Goal: Task Accomplishment & Management: Manage account settings

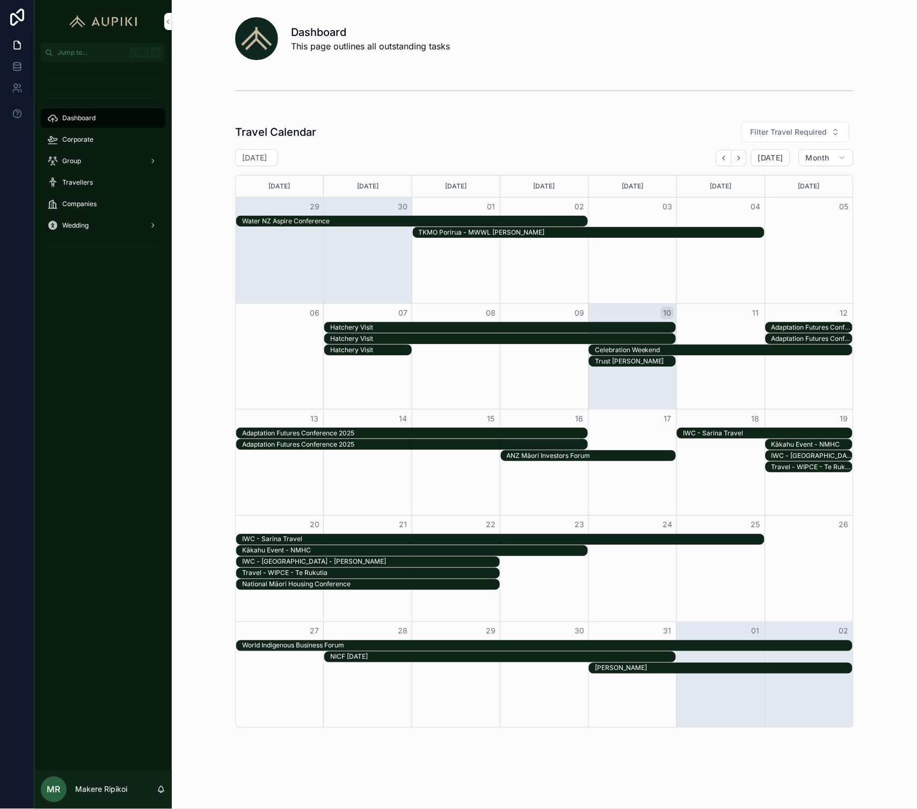
click at [94, 120] on span "Dashboard" at bounding box center [78, 118] width 33 height 9
click at [98, 133] on div "Corporate" at bounding box center [103, 139] width 112 height 17
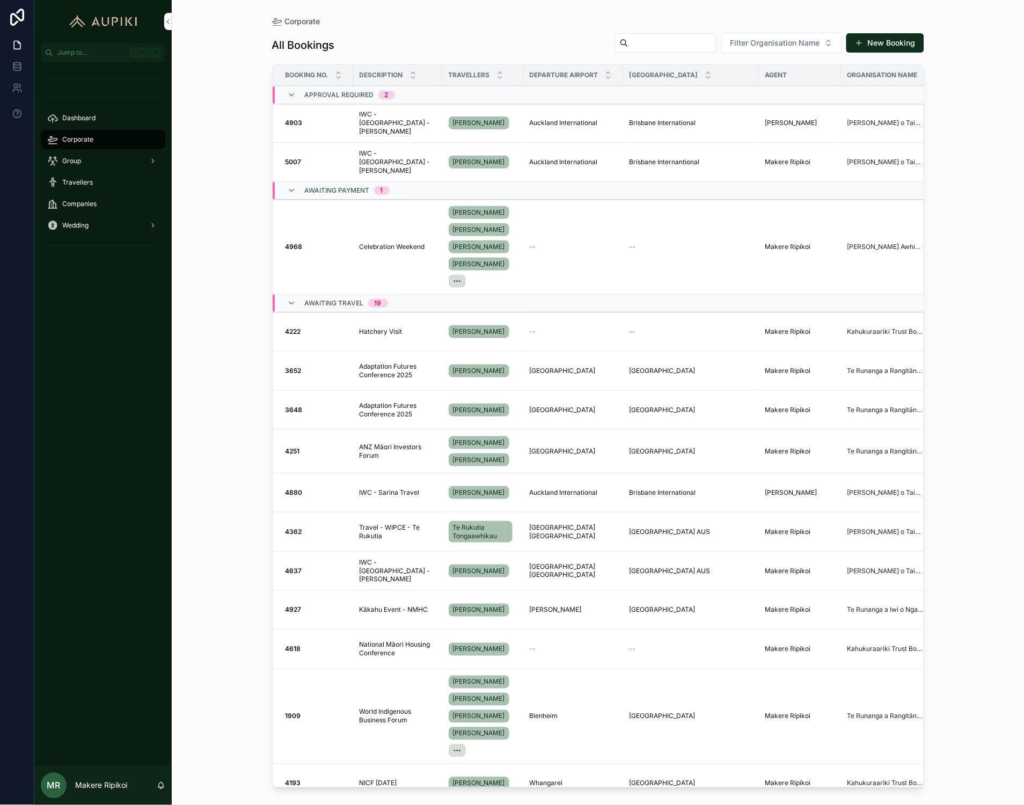
click at [86, 163] on div "Group" at bounding box center [103, 160] width 112 height 17
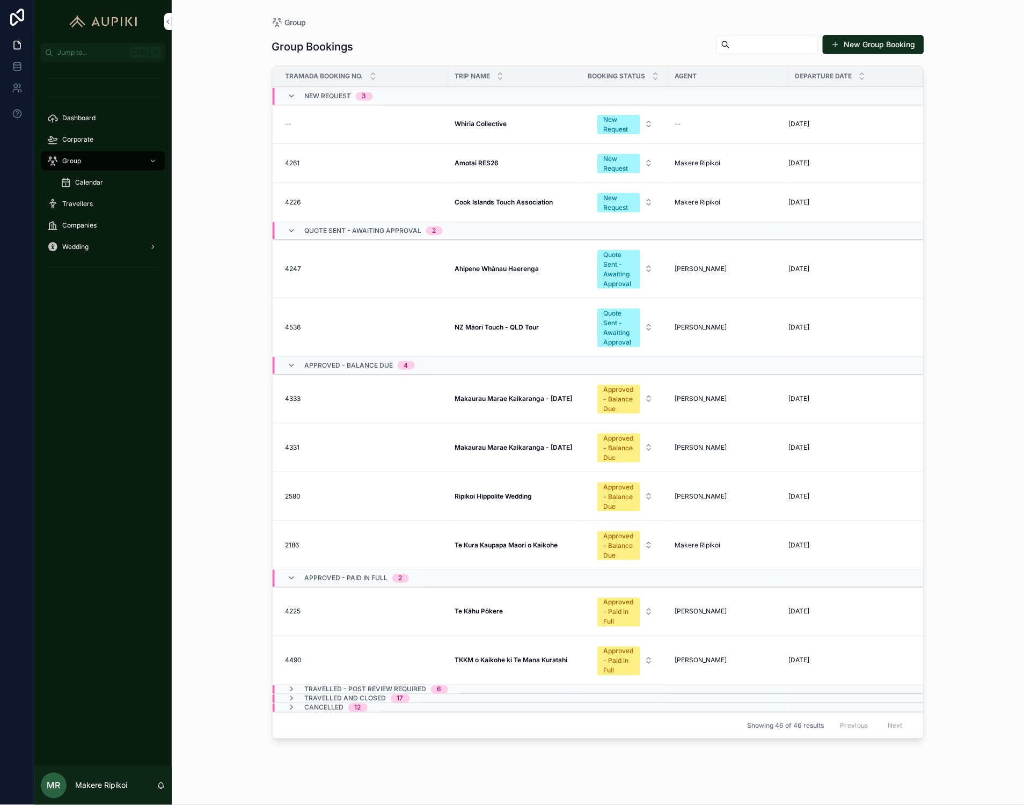
click at [475, 129] on td "Whiria Collective Whiria Collective" at bounding box center [515, 124] width 133 height 39
click at [478, 123] on strong "Whiria Collective" at bounding box center [481, 124] width 52 height 8
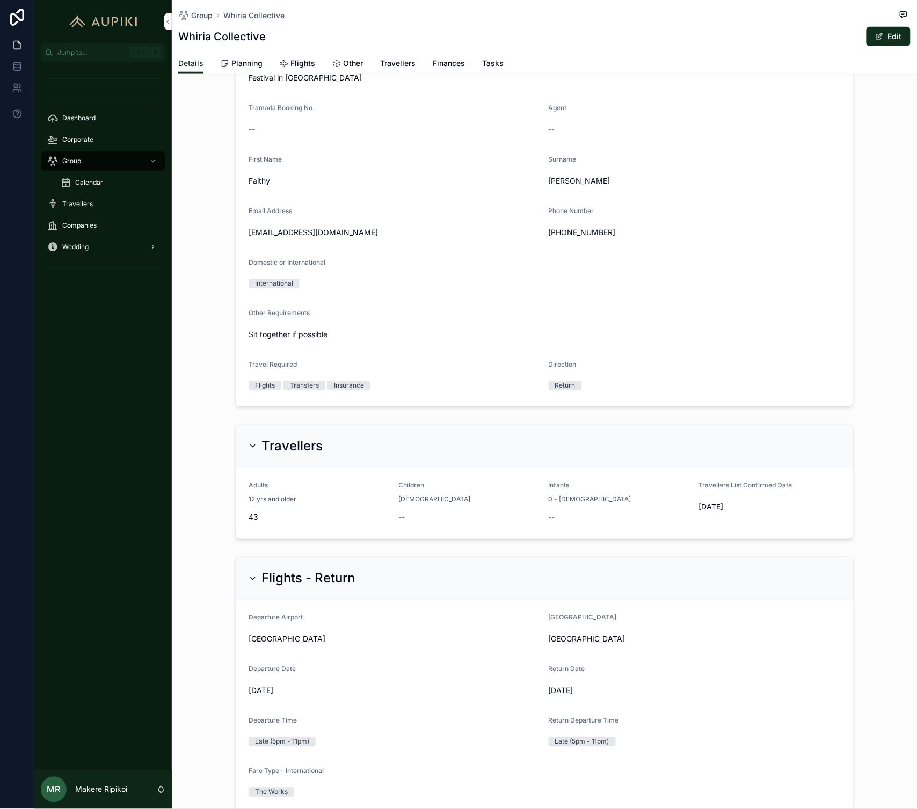
scroll to position [221, 0]
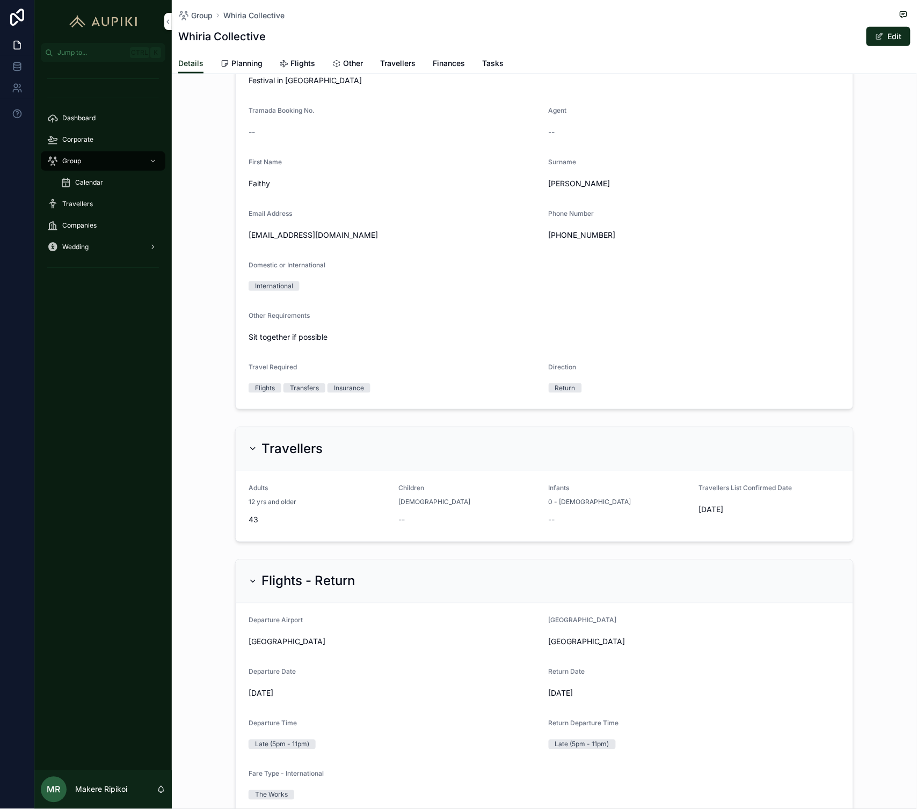
click at [246, 61] on span "Planning" at bounding box center [246, 63] width 31 height 11
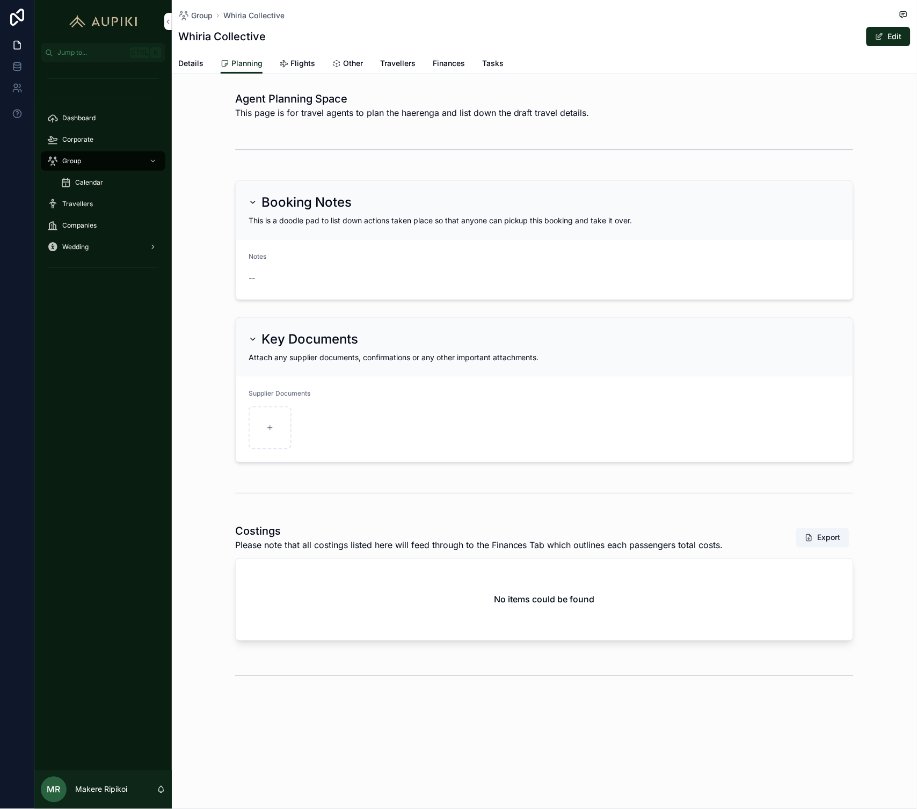
click at [197, 67] on span "Details" at bounding box center [190, 63] width 25 height 11
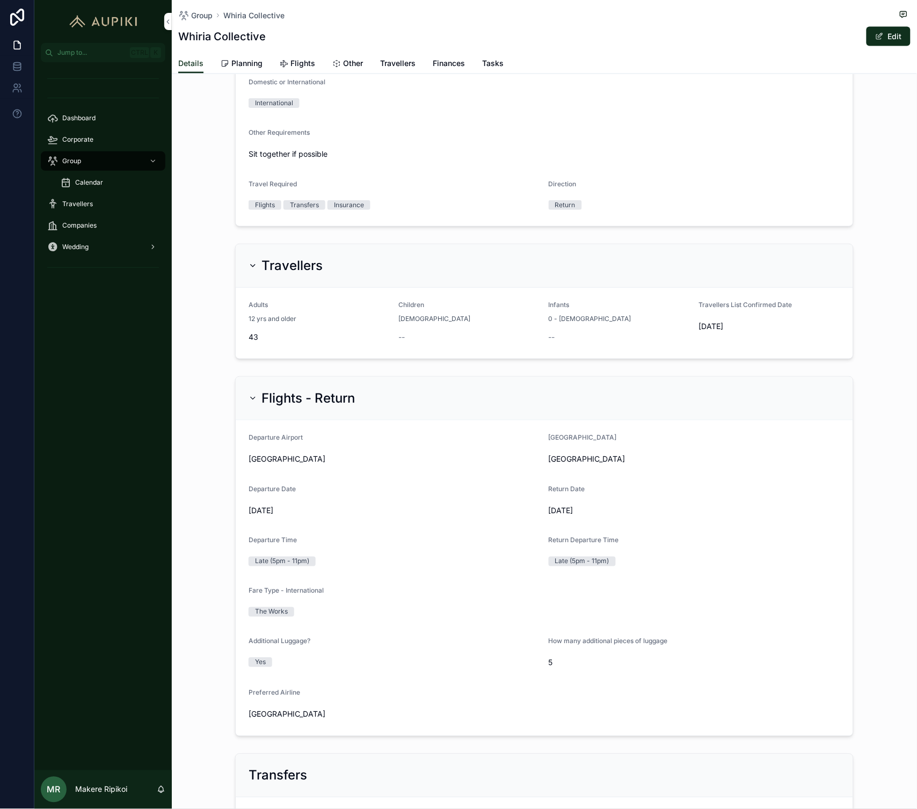
scroll to position [417, 0]
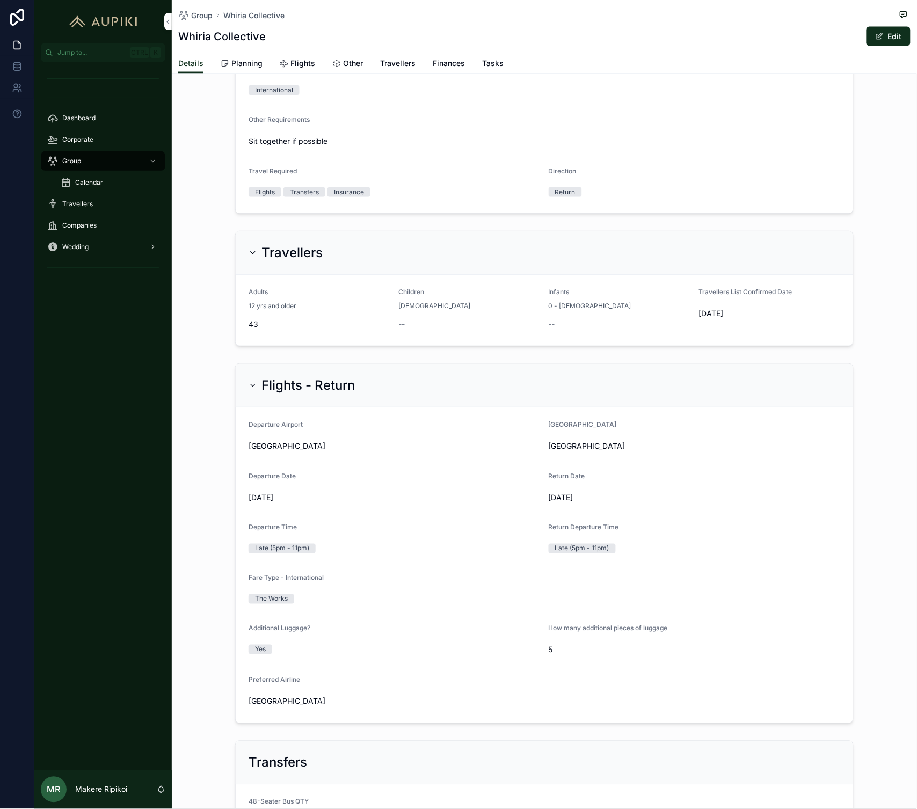
click at [254, 61] on span "Planning" at bounding box center [246, 63] width 31 height 11
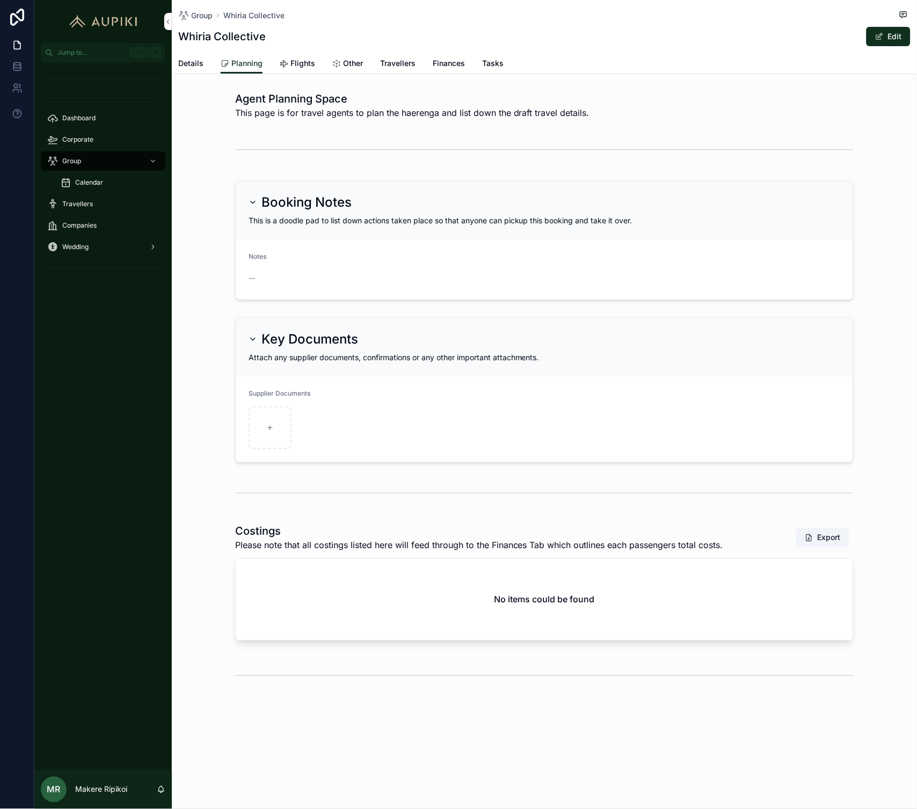
click at [883, 47] on div "Group Whiria Collective Whiria Collective Edit" at bounding box center [544, 26] width 732 height 53
click at [887, 41] on button "Edit" at bounding box center [888, 36] width 44 height 19
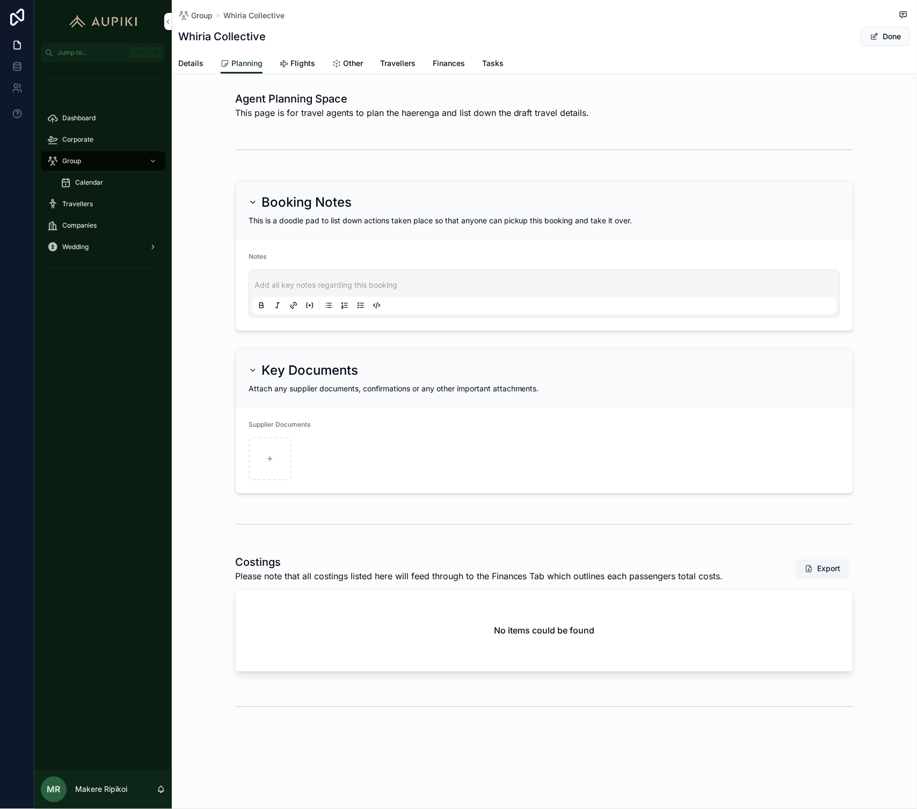
click at [345, 287] on p "scrollable content" at bounding box center [546, 285] width 584 height 11
click at [187, 60] on span "Details" at bounding box center [190, 63] width 25 height 11
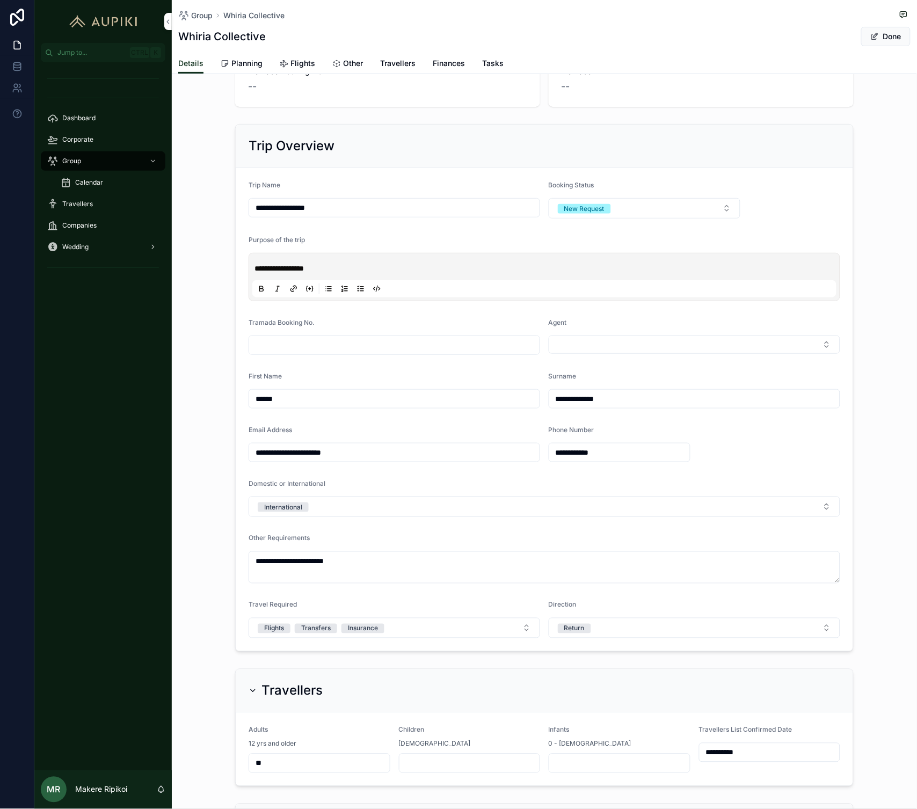
scroll to position [60, 0]
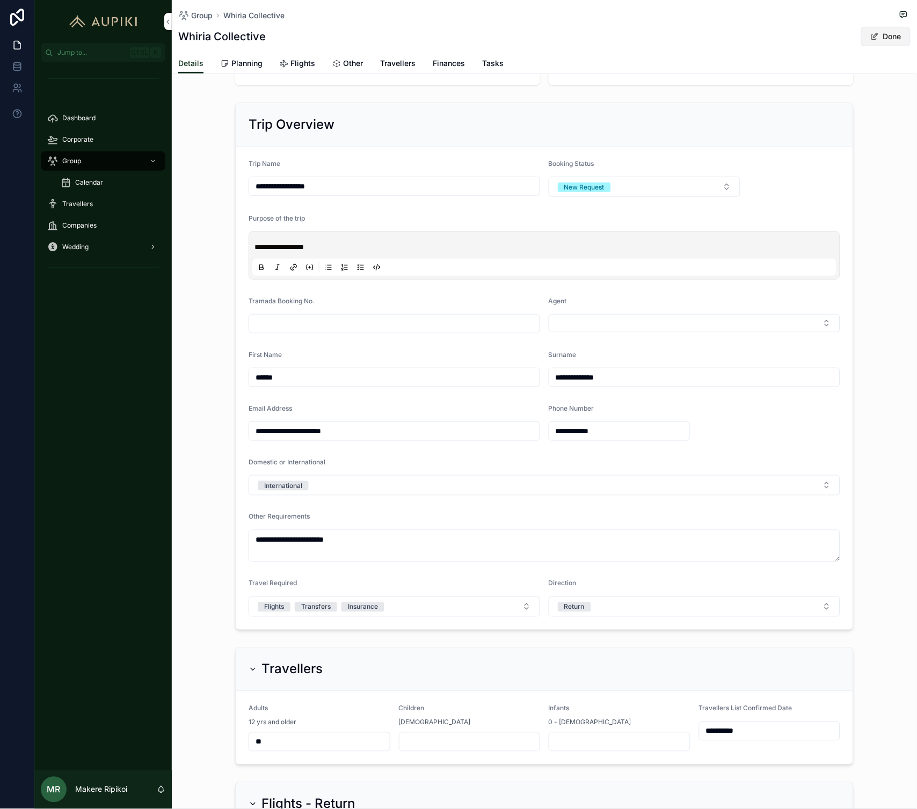
click at [894, 38] on button "Done" at bounding box center [885, 36] width 49 height 19
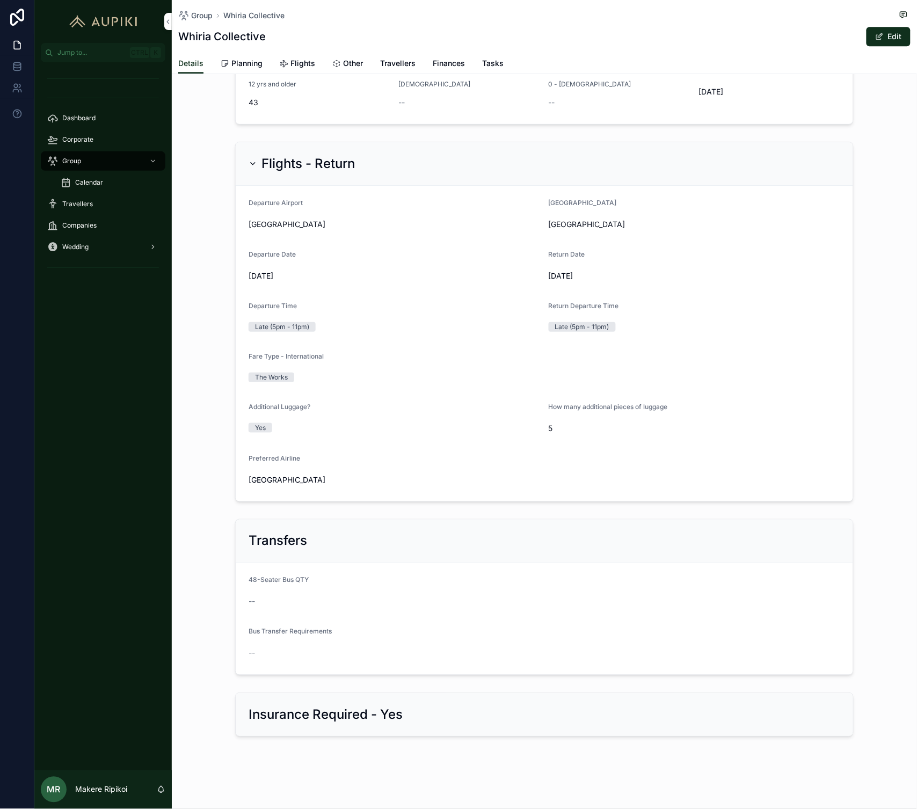
scroll to position [281, 0]
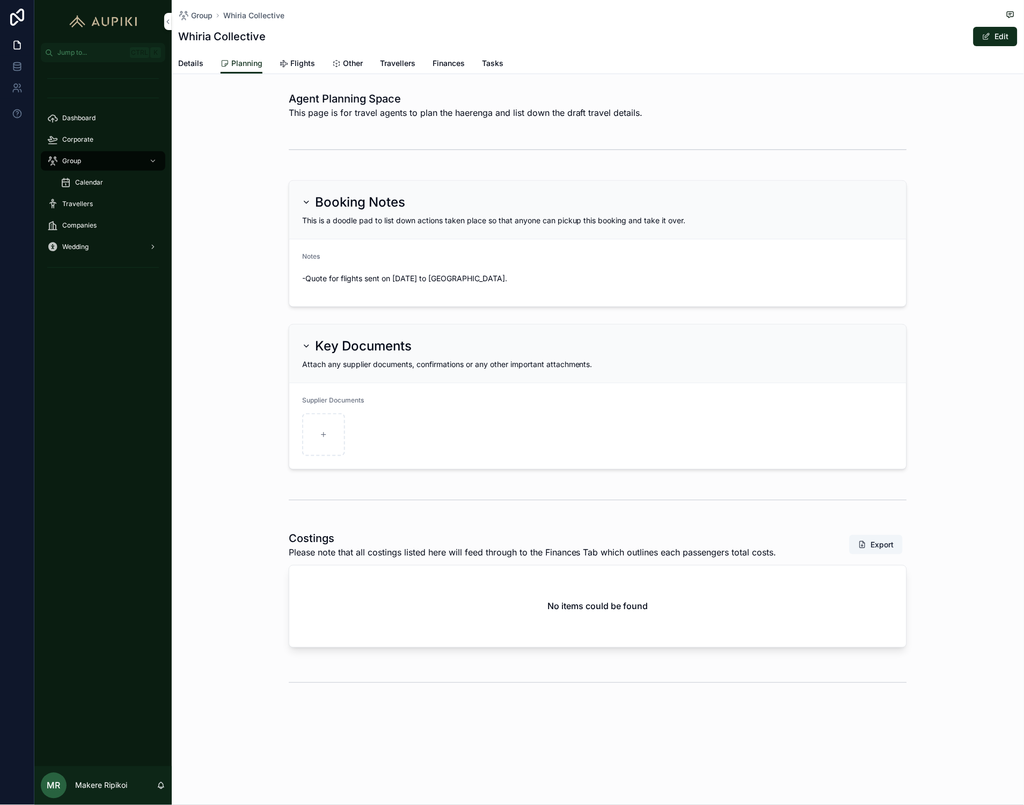
click at [123, 135] on div "Corporate" at bounding box center [103, 139] width 112 height 17
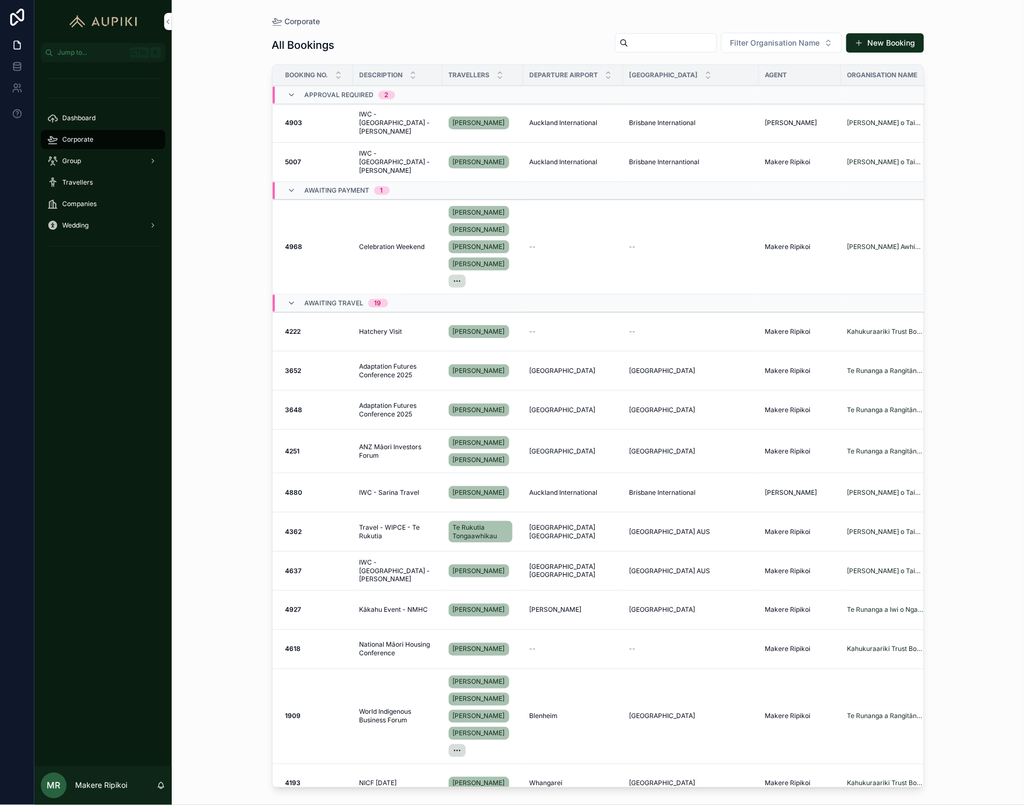
click at [420, 97] on div "Approval Required 2" at bounding box center [398, 95] width 251 height 17
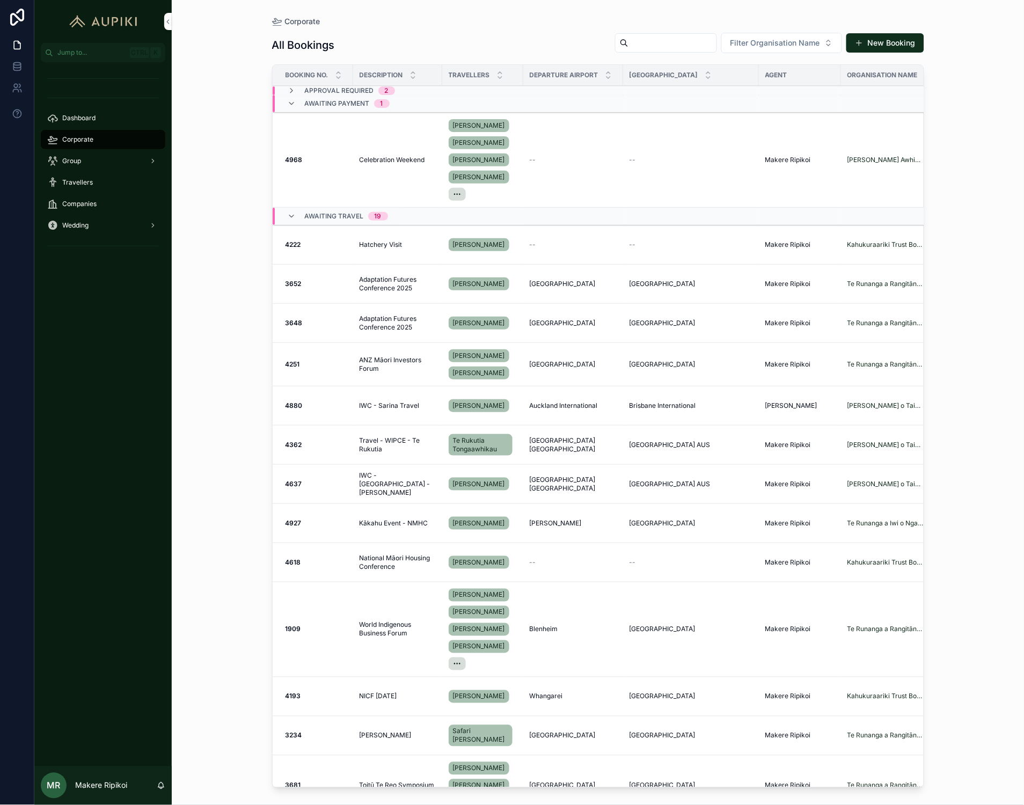
click at [414, 112] on div "Awaiting Payment 1" at bounding box center [398, 103] width 251 height 17
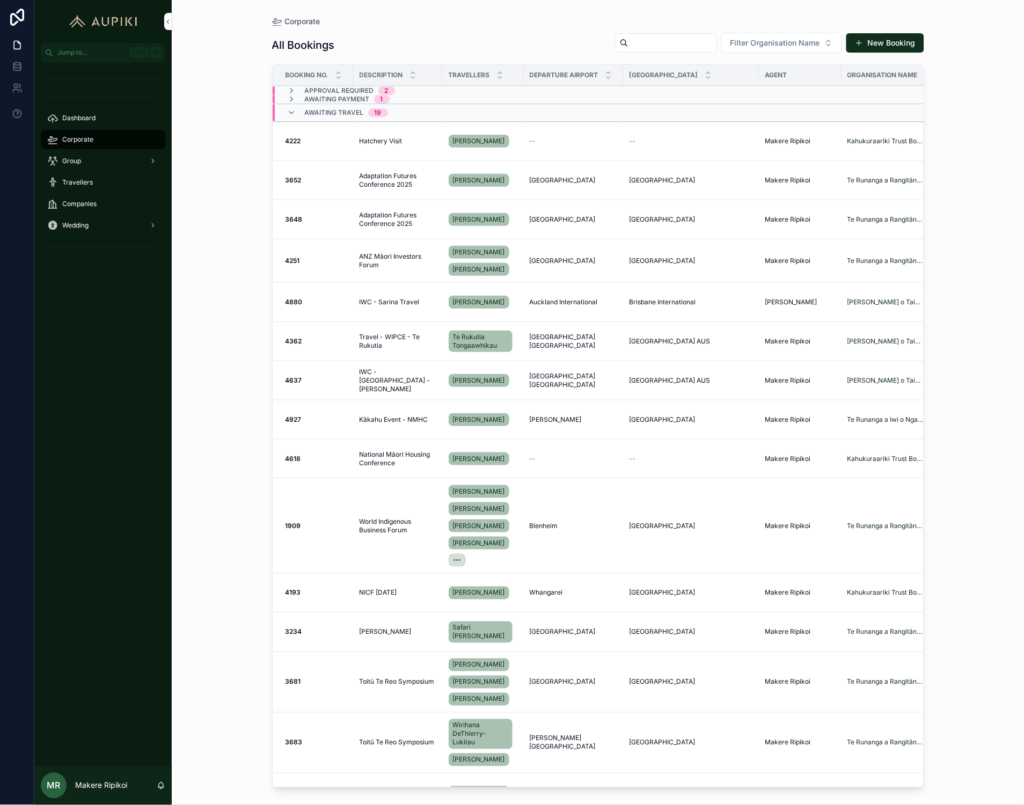
click at [420, 112] on div "Awaiting Travel 19" at bounding box center [398, 112] width 251 height 17
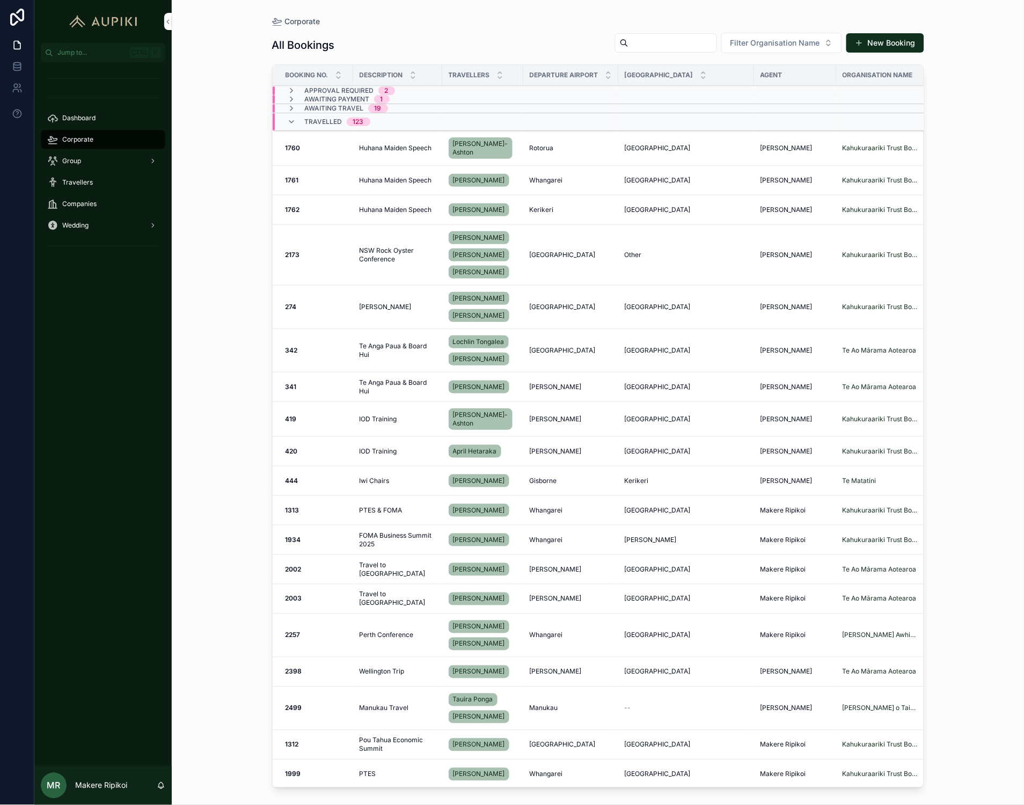
click at [407, 117] on div "Travelled 123" at bounding box center [398, 121] width 251 height 17
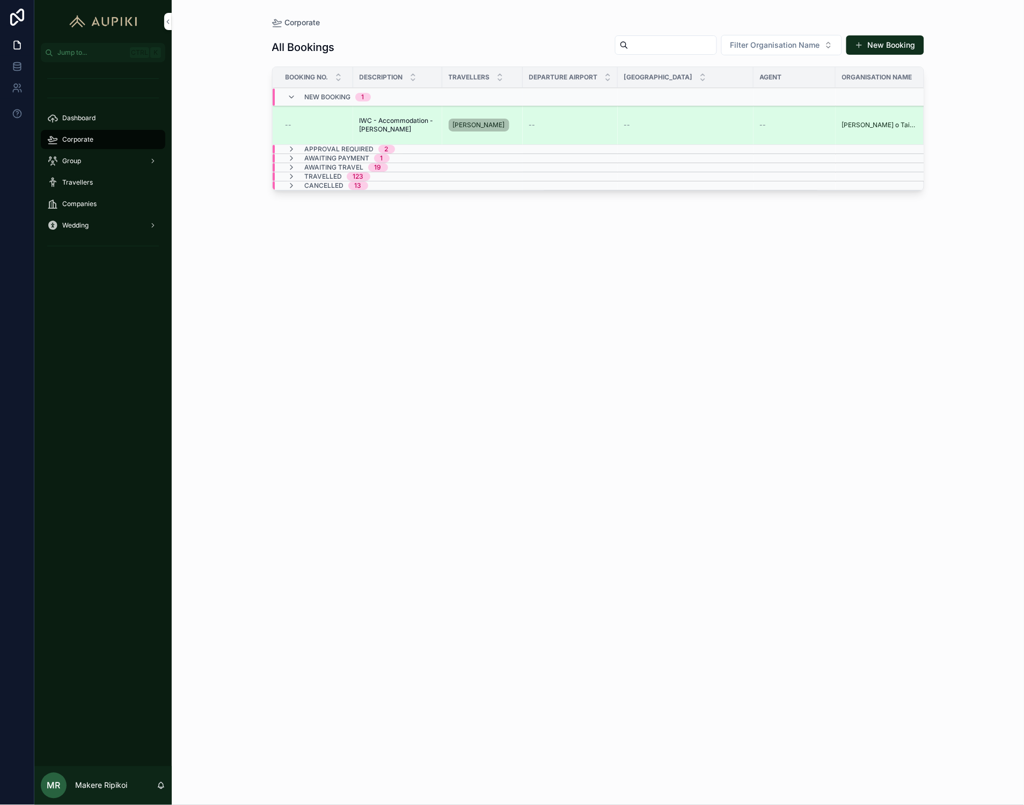
click at [413, 130] on span "IWC - Accommodation - [PERSON_NAME]" at bounding box center [398, 124] width 76 height 17
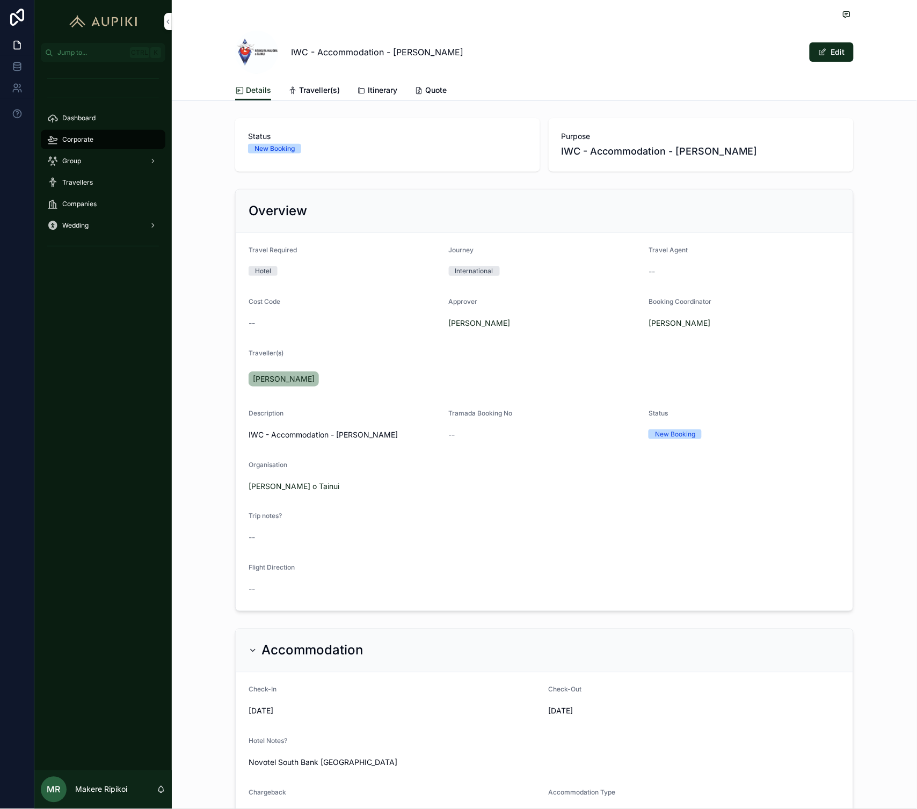
click at [86, 146] on div "Corporate" at bounding box center [103, 139] width 112 height 17
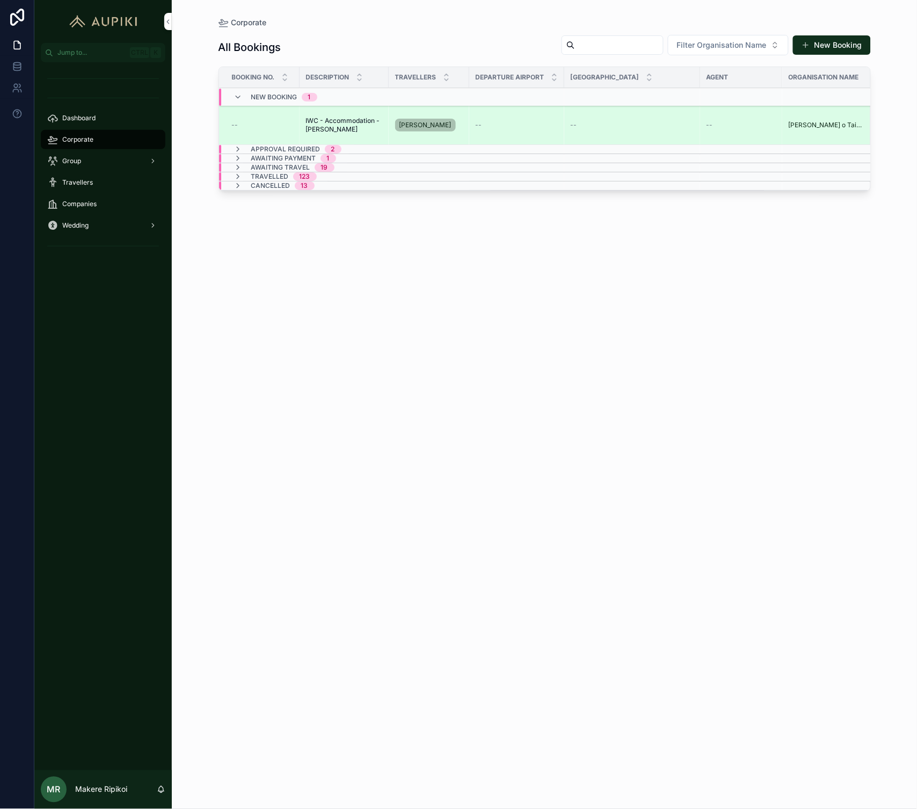
click at [342, 144] on td "IWC - Accommodation - [PERSON_NAME] IWC - Accommodation - [PERSON_NAME]" at bounding box center [343, 125] width 89 height 39
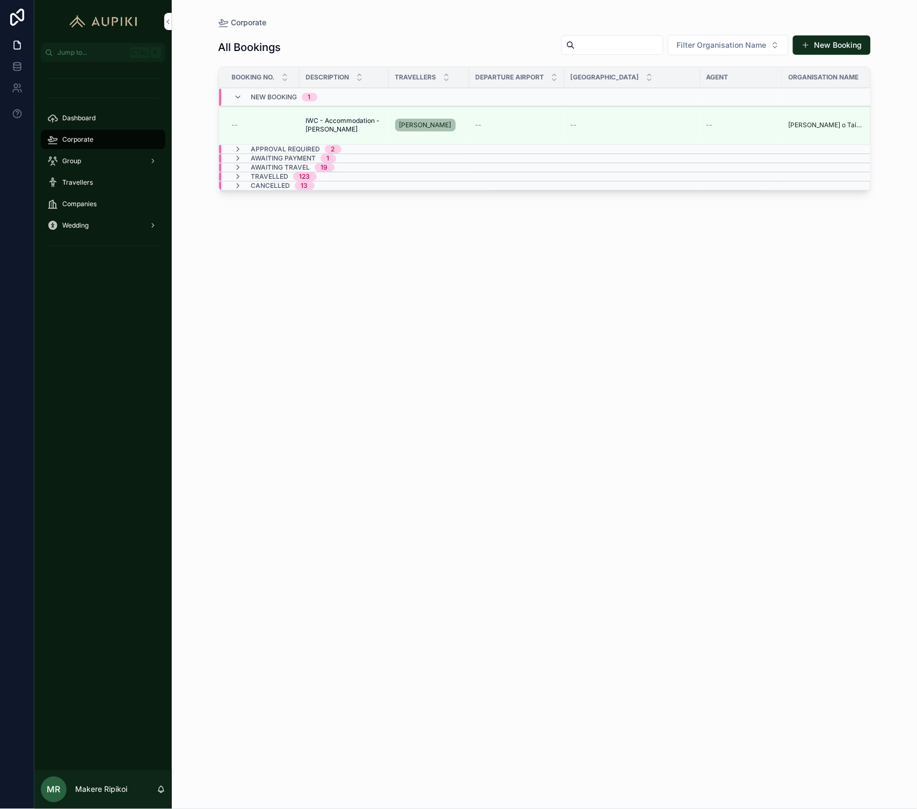
click at [340, 148] on span "2" at bounding box center [333, 149] width 17 height 9
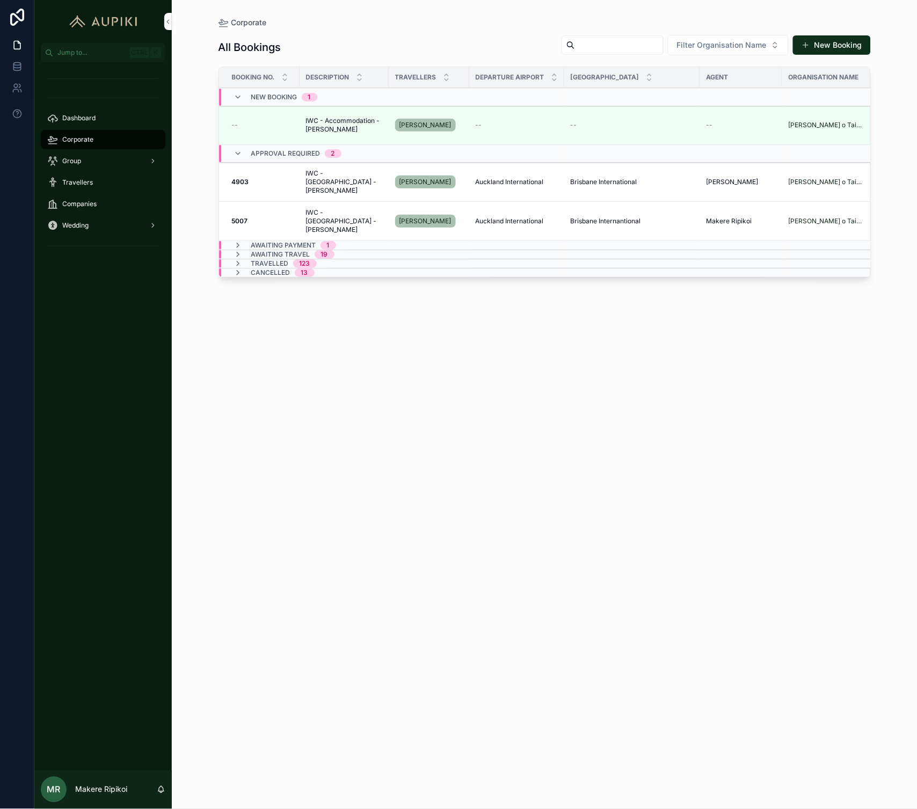
click at [347, 247] on div "Awaiting Payment 1" at bounding box center [285, 245] width 128 height 9
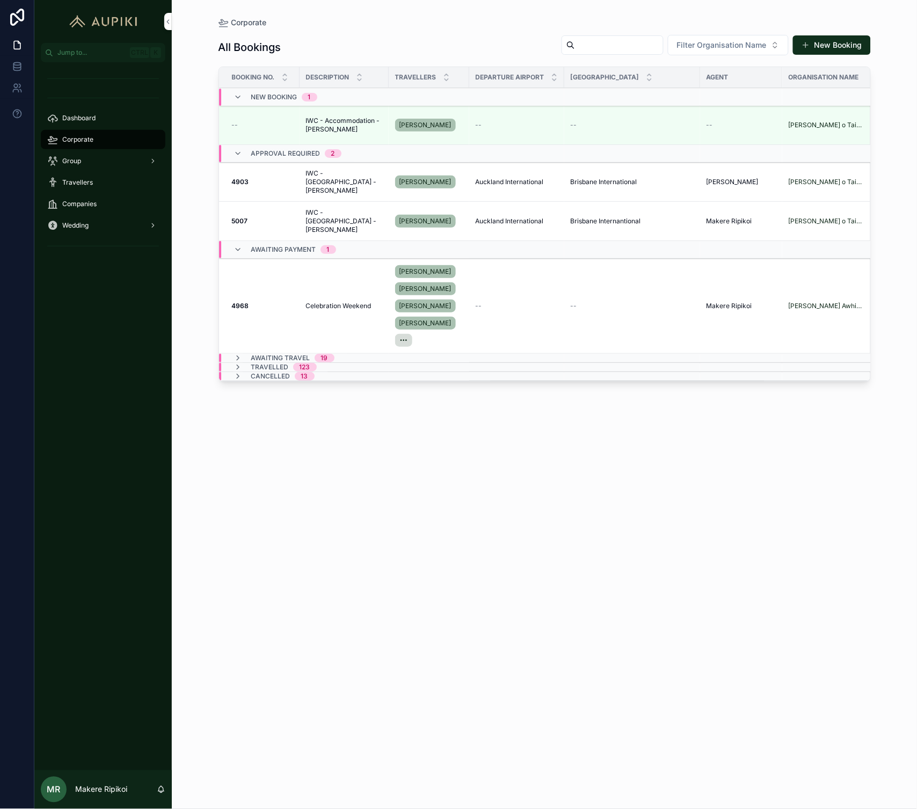
click at [329, 362] on span "19" at bounding box center [325, 358] width 20 height 9
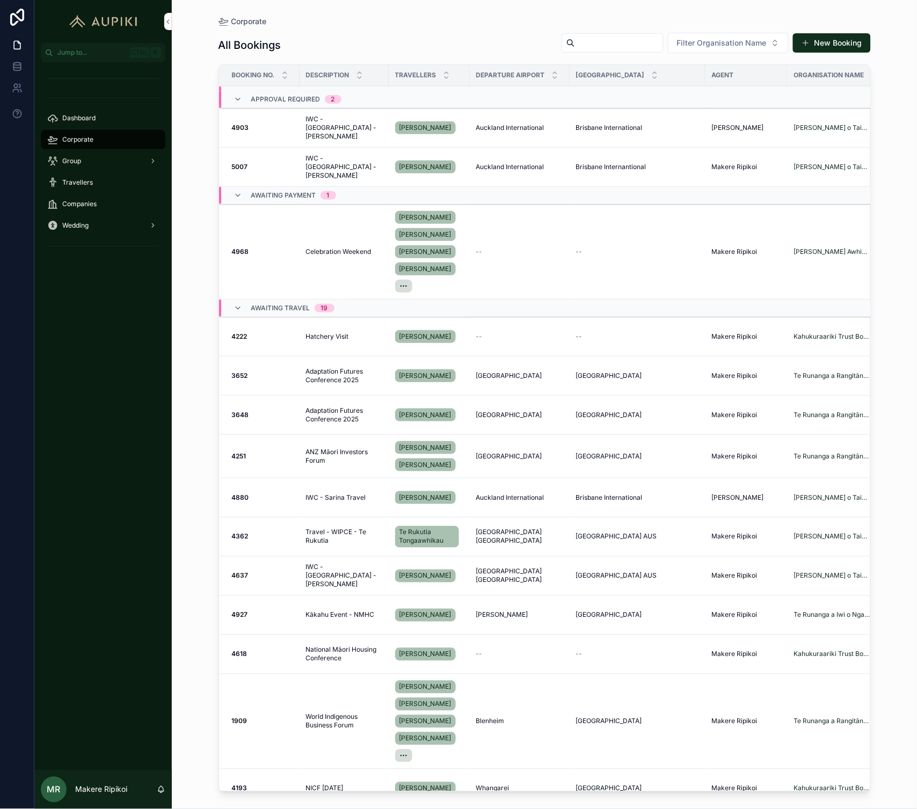
scroll to position [60, 0]
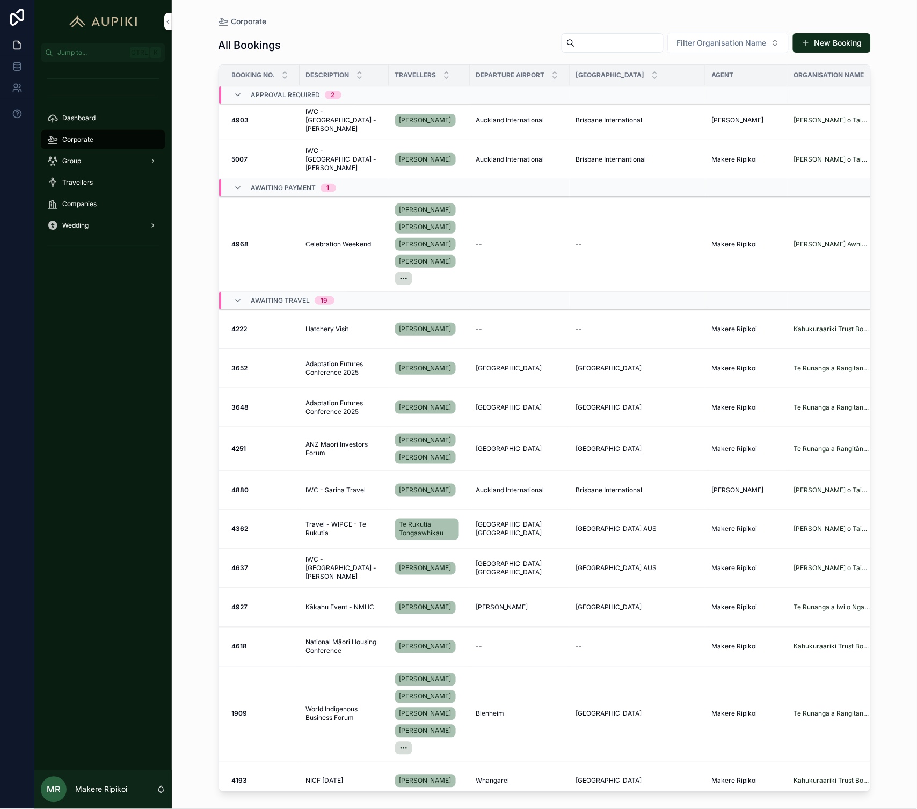
click at [348, 494] on span "IWC - Sarina Travel" at bounding box center [336, 490] width 60 height 9
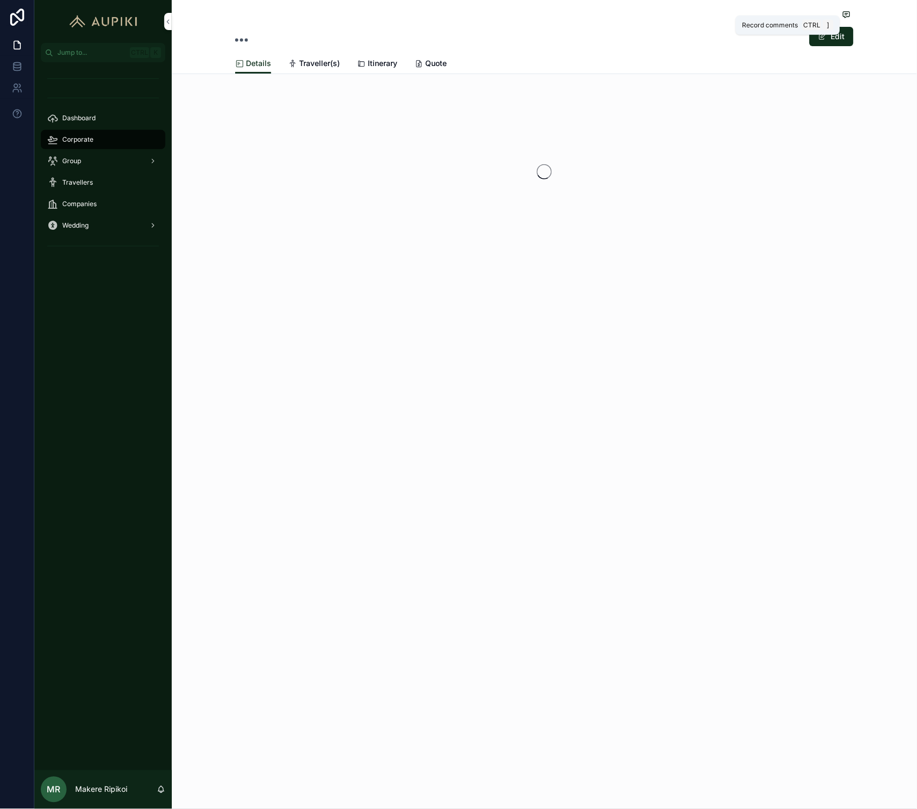
click at [838, 28] on div "Record comments Ctrl ]" at bounding box center [788, 25] width 104 height 19
click at [838, 35] on button "Edit" at bounding box center [831, 36] width 44 height 19
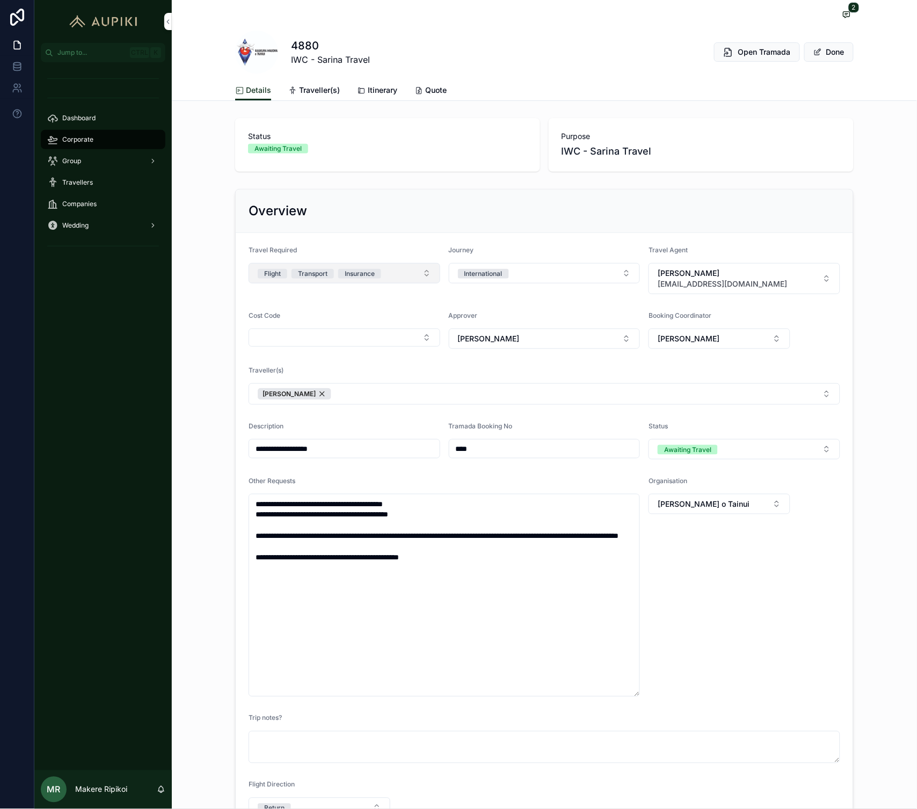
click at [419, 275] on button "Flight Transport Insurance" at bounding box center [344, 273] width 192 height 20
click at [339, 349] on div "Hotel" at bounding box center [340, 348] width 149 height 16
click at [206, 624] on div "**********" at bounding box center [544, 510] width 745 height 651
drag, startPoint x: 471, startPoint y: 570, endPoint x: 129, endPoint y: 602, distance: 343.9
click at [129, 602] on div "**********" at bounding box center [475, 404] width 882 height 809
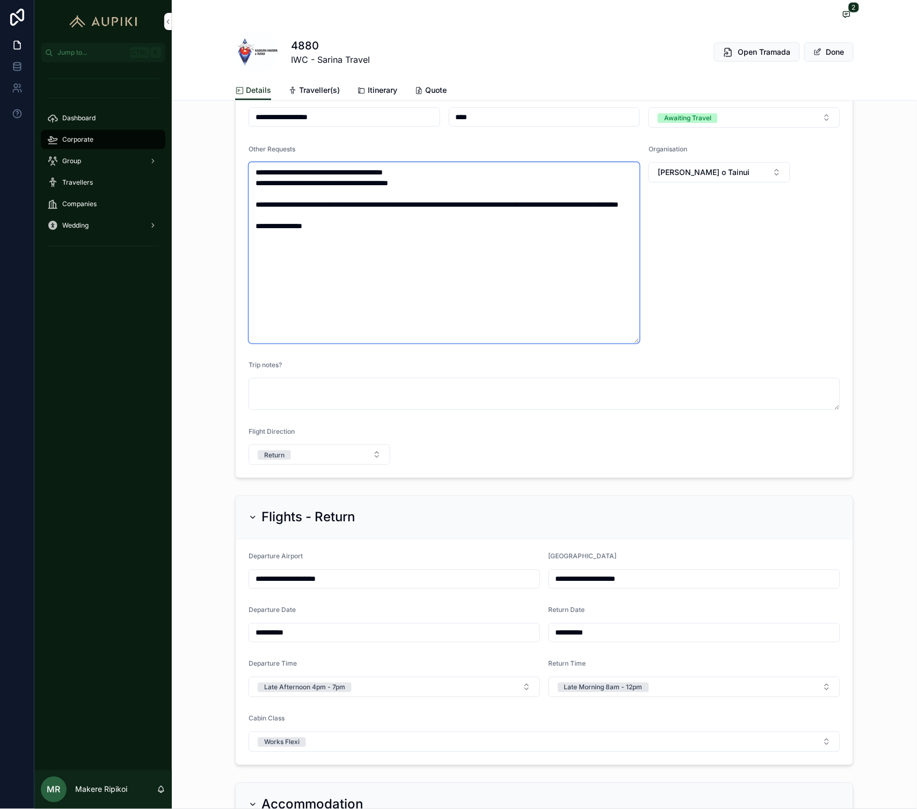
scroll to position [179, 0]
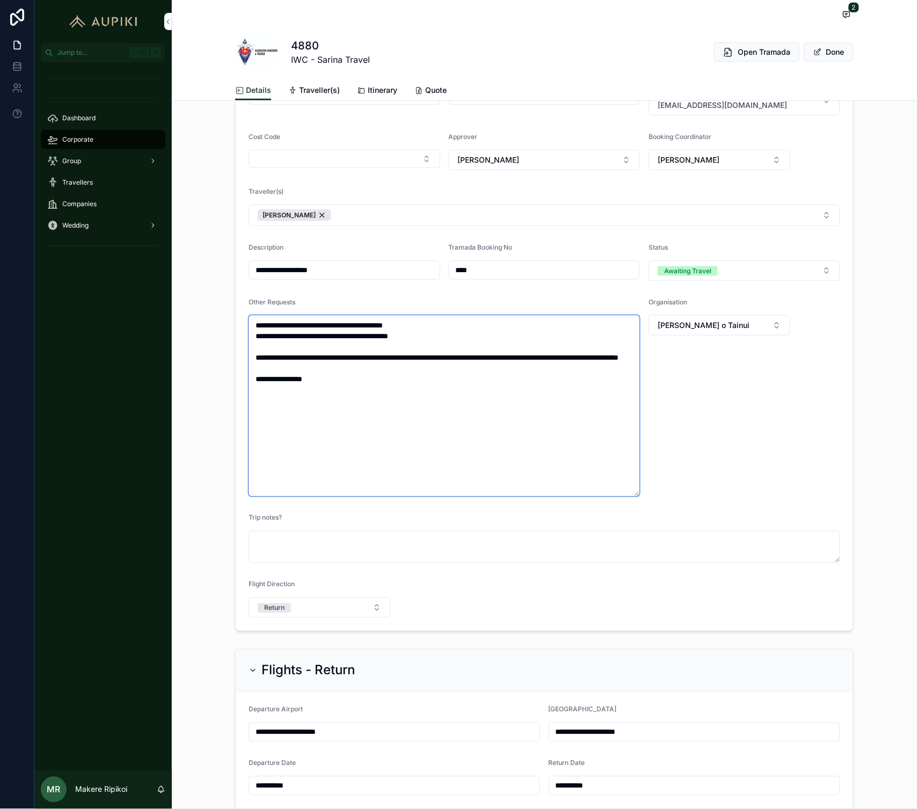
drag, startPoint x: 363, startPoint y: 390, endPoint x: 231, endPoint y: 378, distance: 133.1
click at [235, 378] on div "**********" at bounding box center [544, 320] width 618 height 621
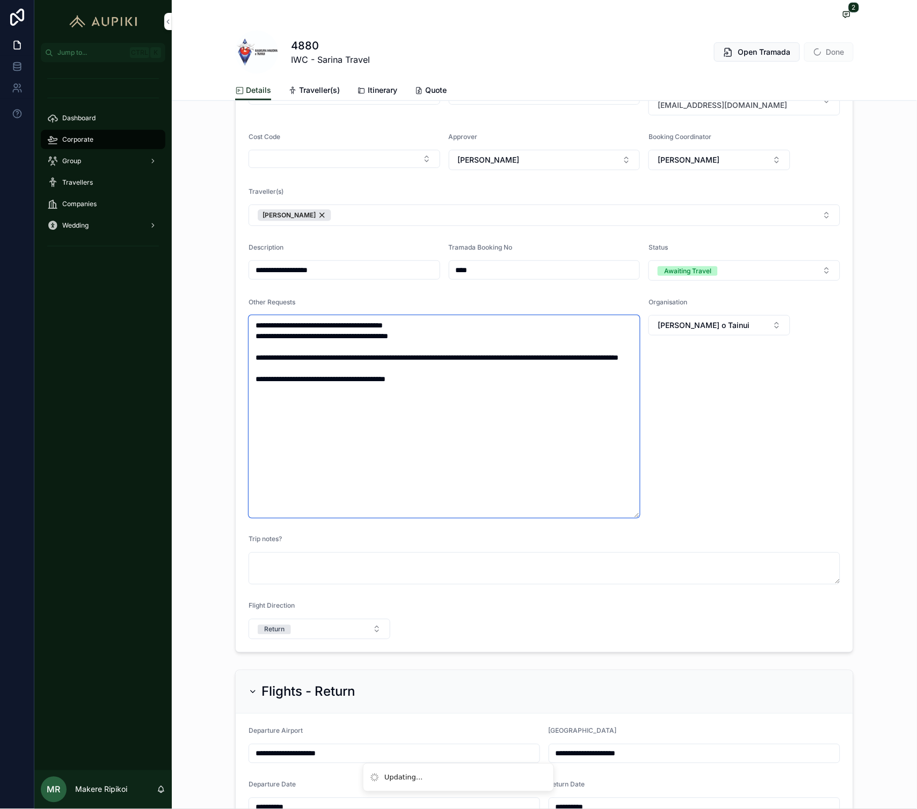
type textarea "**********"
click at [809, 43] on span "Done" at bounding box center [828, 51] width 49 height 19
click at [832, 55] on button "Done" at bounding box center [828, 51] width 49 height 19
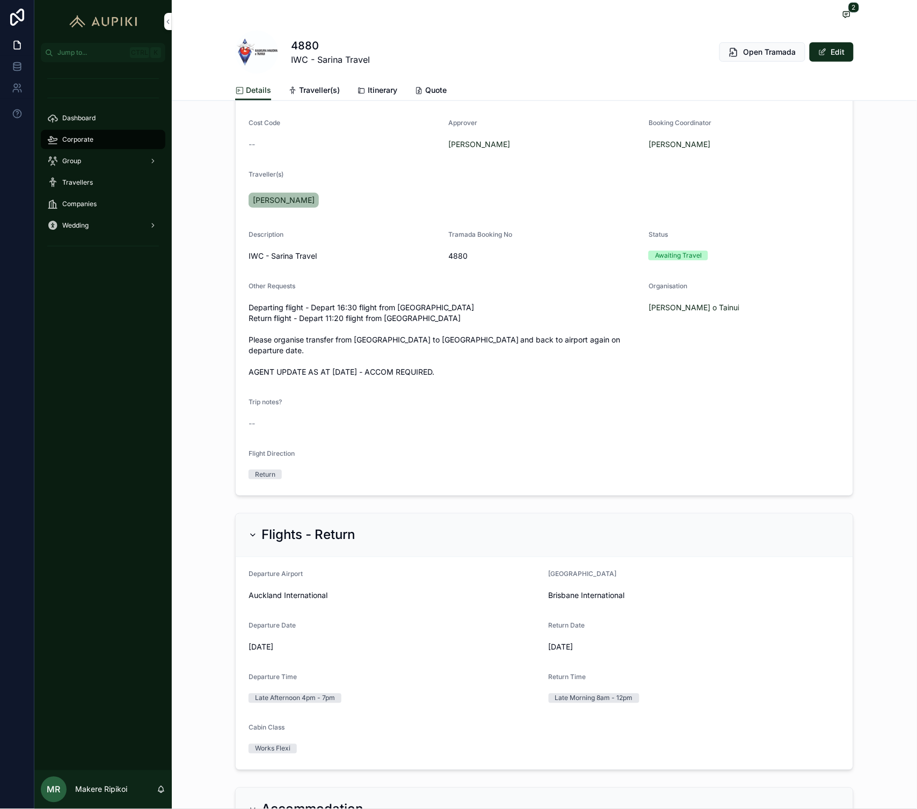
click at [92, 135] on span "Corporate" at bounding box center [77, 139] width 31 height 9
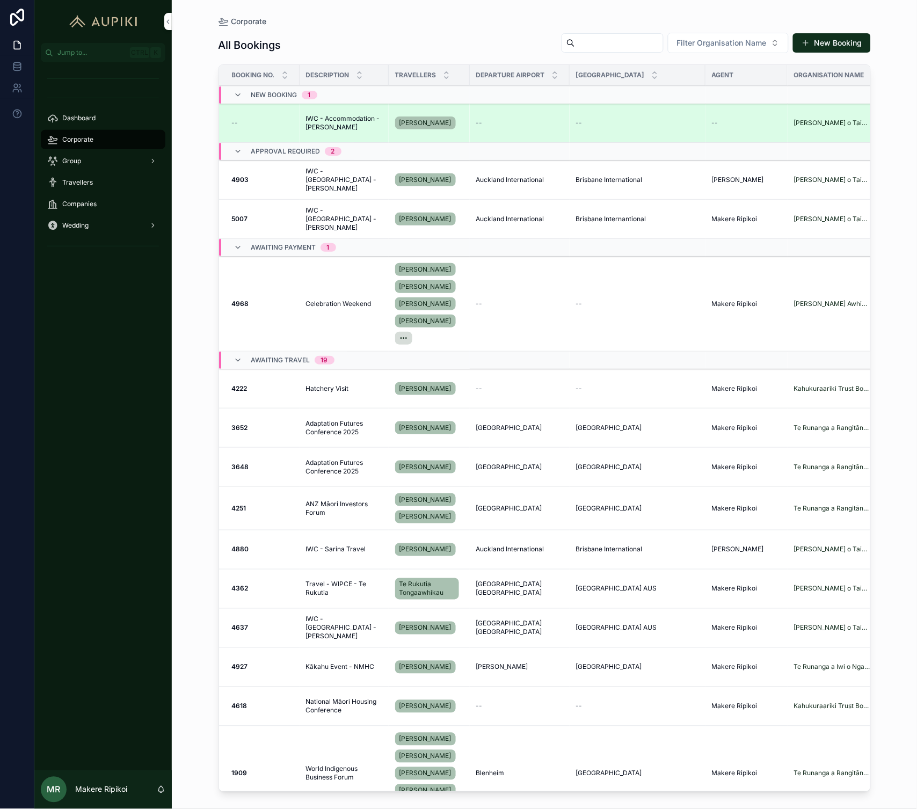
click at [345, 128] on span "IWC - Accommodation - [PERSON_NAME]" at bounding box center [344, 122] width 76 height 17
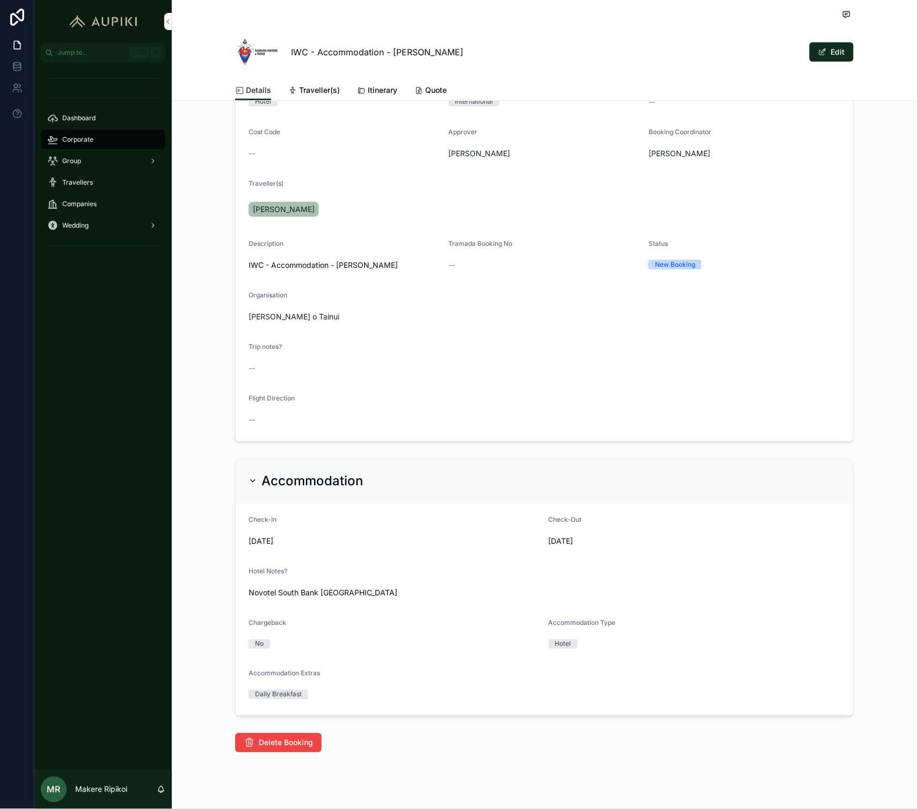
scroll to position [179, 0]
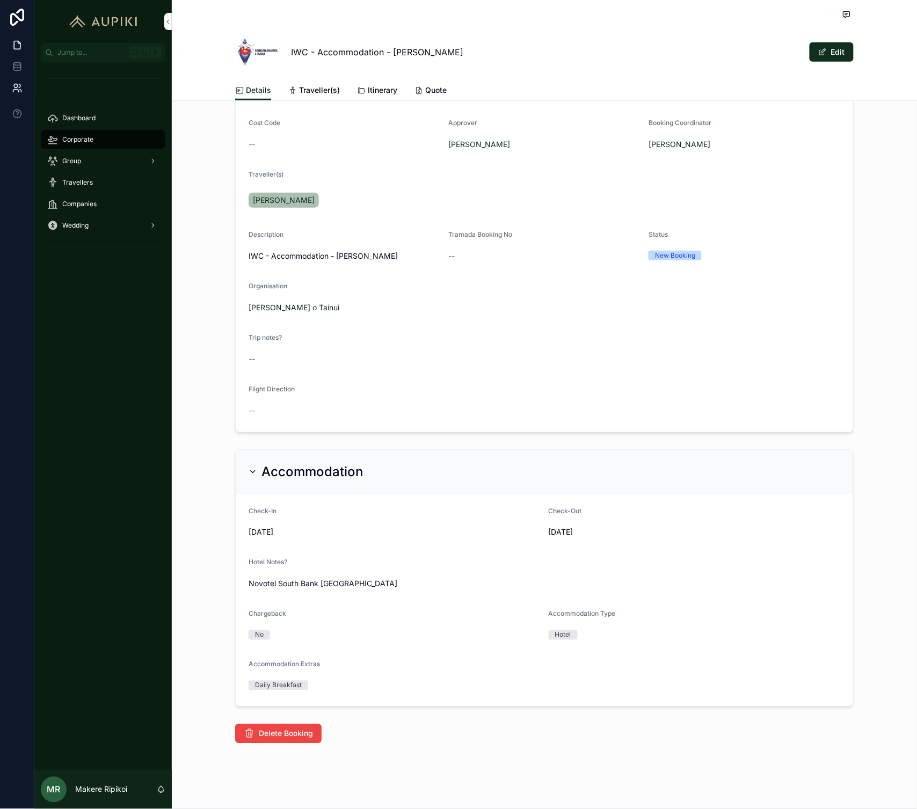
drag, startPoint x: 105, startPoint y: 137, endPoint x: 21, endPoint y: 83, distance: 99.3
click at [105, 137] on div "Corporate" at bounding box center [103, 139] width 112 height 17
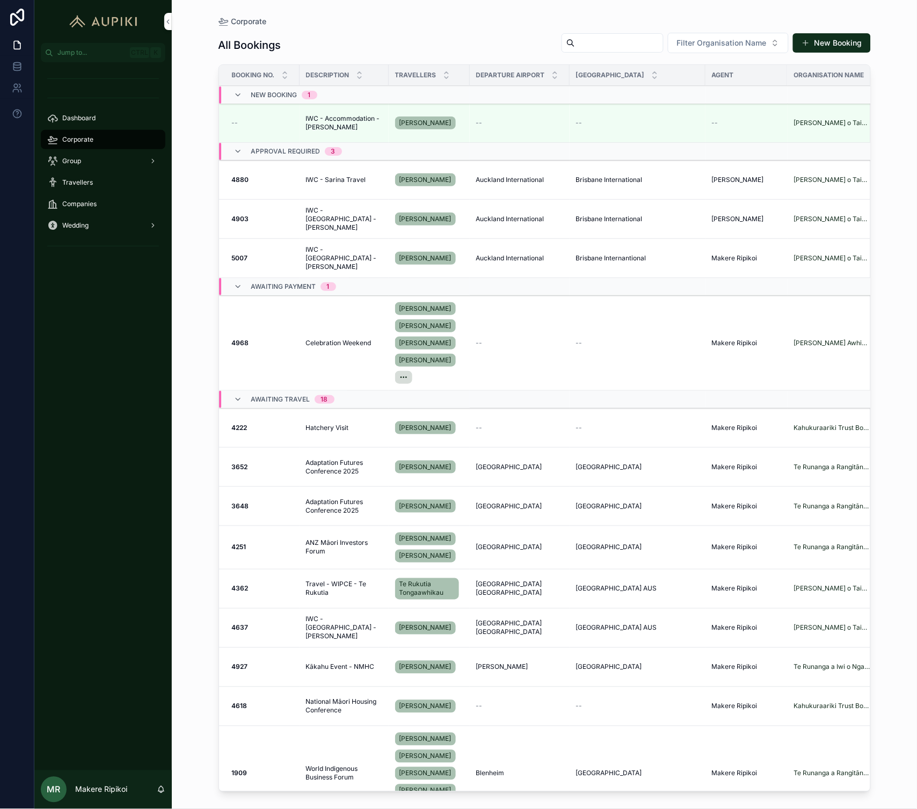
click at [75, 163] on span "Group" at bounding box center [71, 161] width 19 height 9
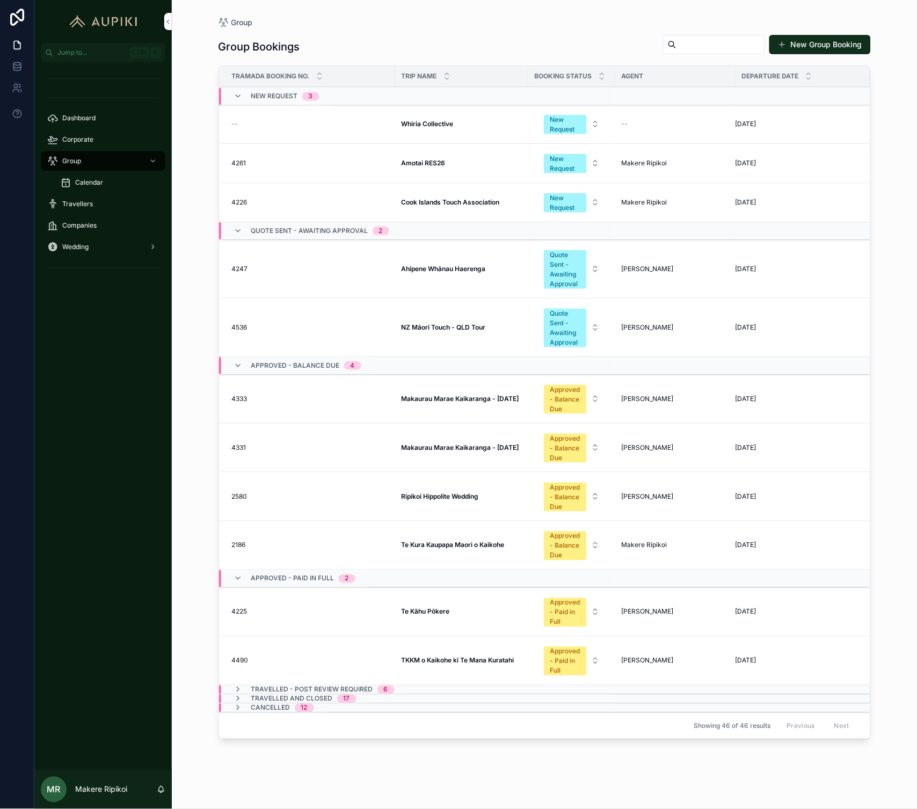
click at [418, 105] on div "New Request 3" at bounding box center [417, 96] width 396 height 17
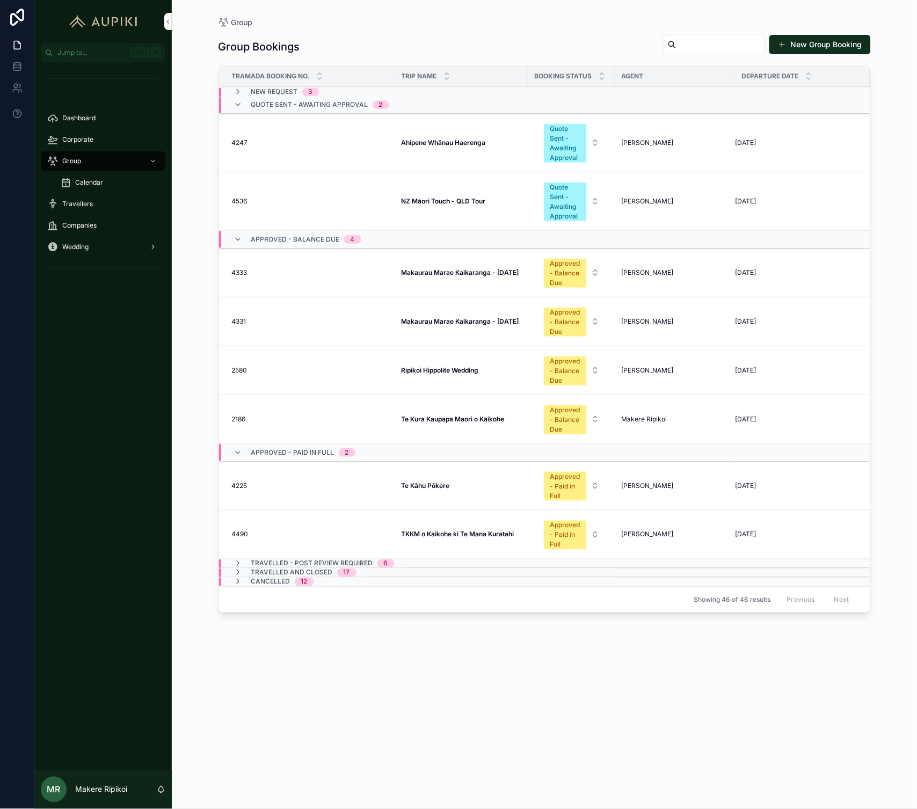
click at [421, 119] on td "Ahipene Whānau Haerenga Ahipene Whānau Haerenga" at bounding box center [461, 143] width 133 height 59
click at [348, 88] on div "New Request 3" at bounding box center [417, 92] width 396 height 9
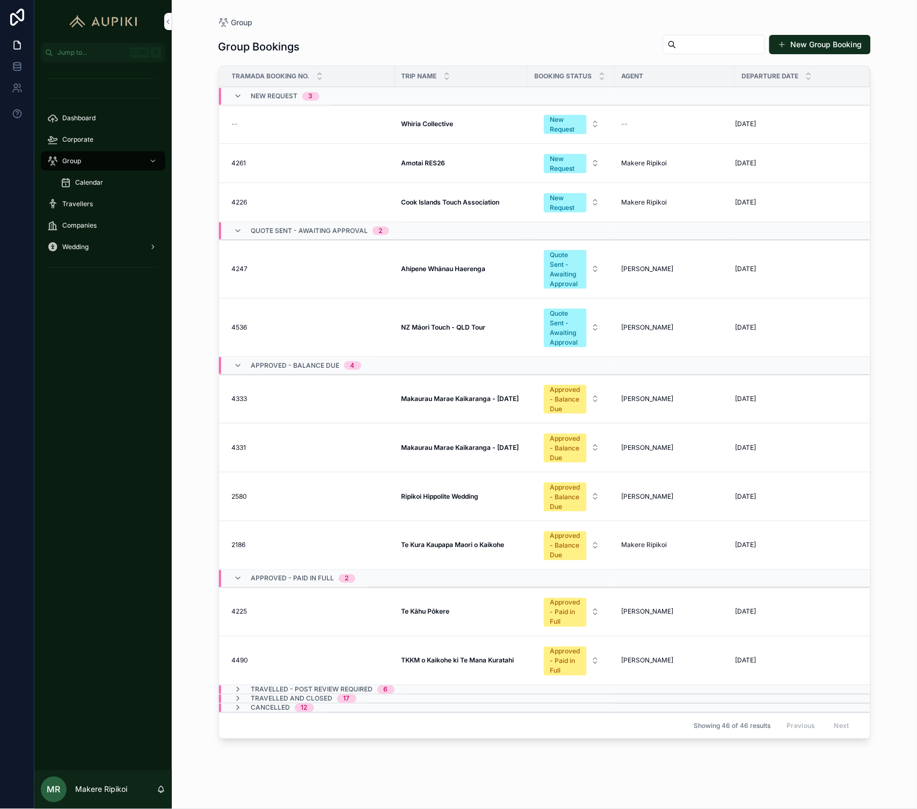
click at [395, 122] on td "Whiria Collective Whiria Collective" at bounding box center [461, 124] width 133 height 39
click at [462, 120] on div "Whiria Collective Whiria Collective" at bounding box center [461, 124] width 120 height 9
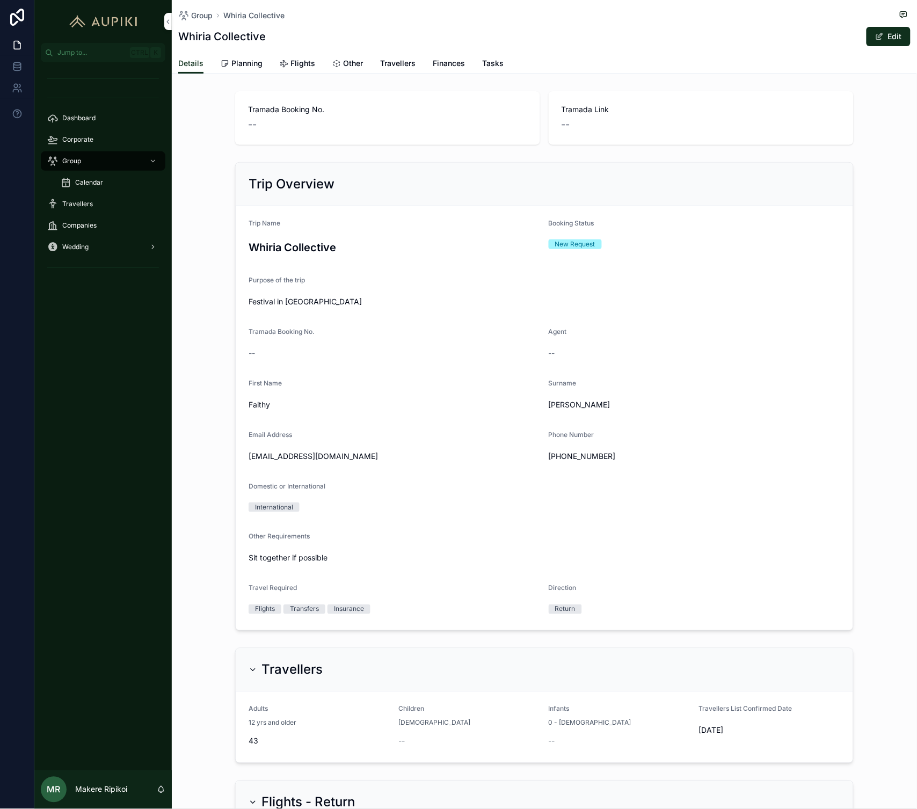
click at [248, 59] on span "Planning" at bounding box center [246, 63] width 31 height 11
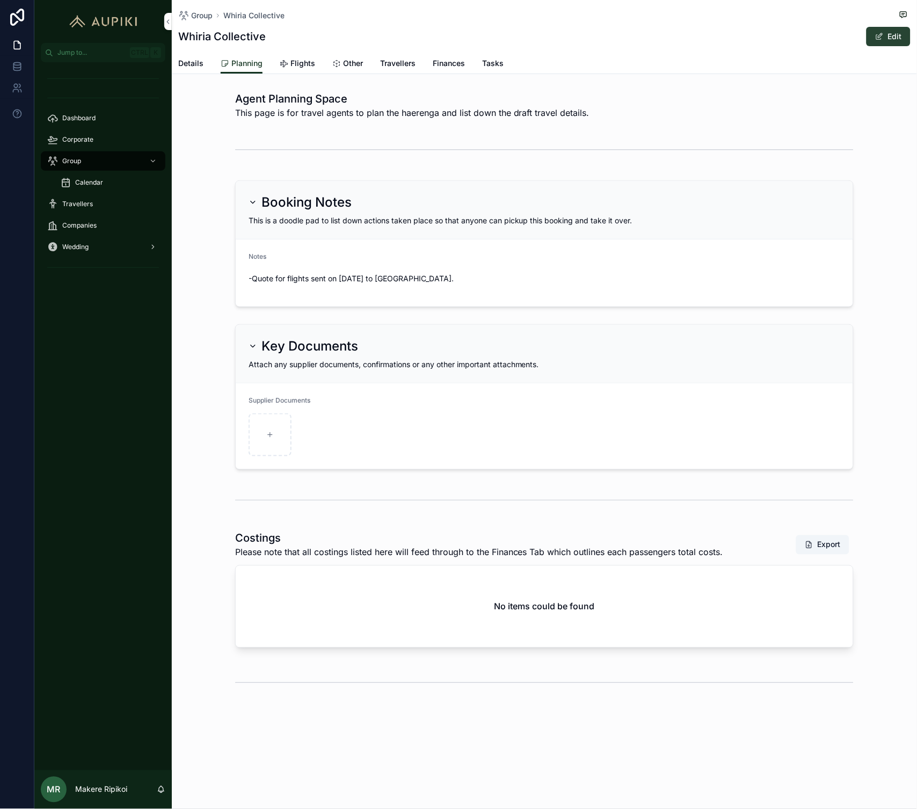
click at [879, 39] on span "scrollable content" at bounding box center [879, 36] width 9 height 9
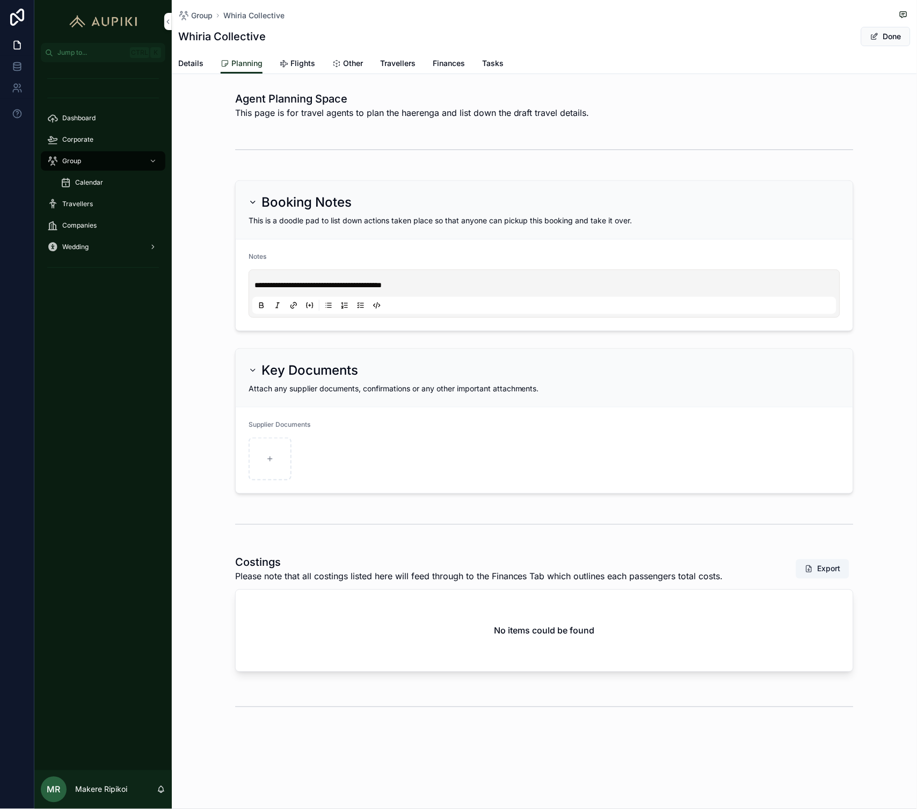
click at [436, 280] on p "**********" at bounding box center [546, 285] width 584 height 11
click at [473, 286] on p "**********" at bounding box center [546, 285] width 584 height 11
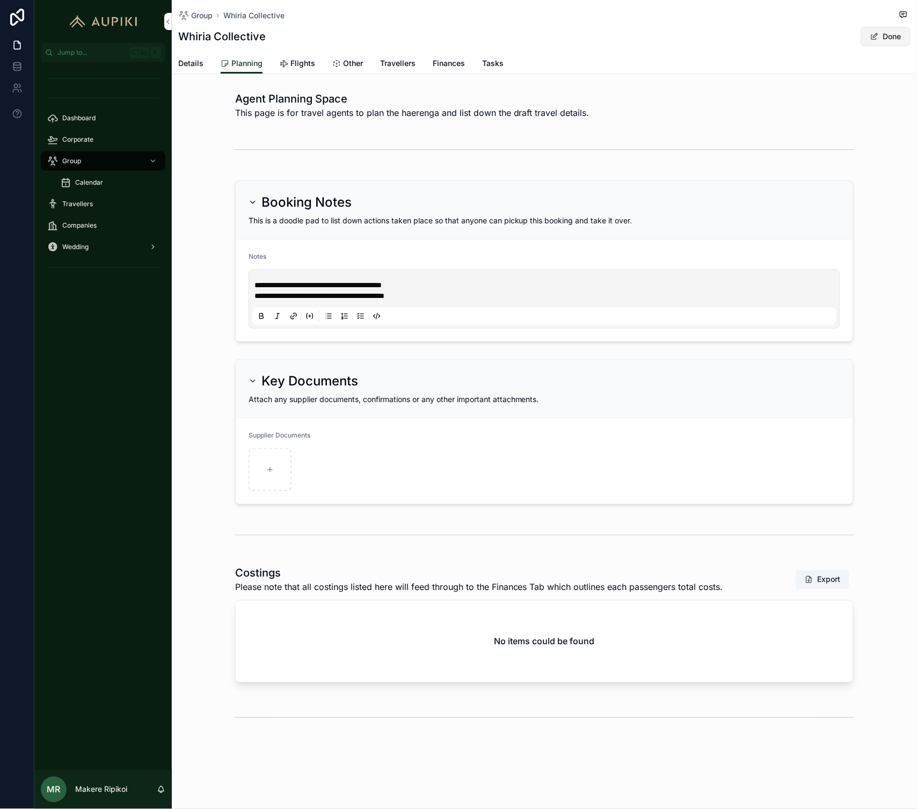
click at [882, 39] on button "Done" at bounding box center [885, 36] width 49 height 19
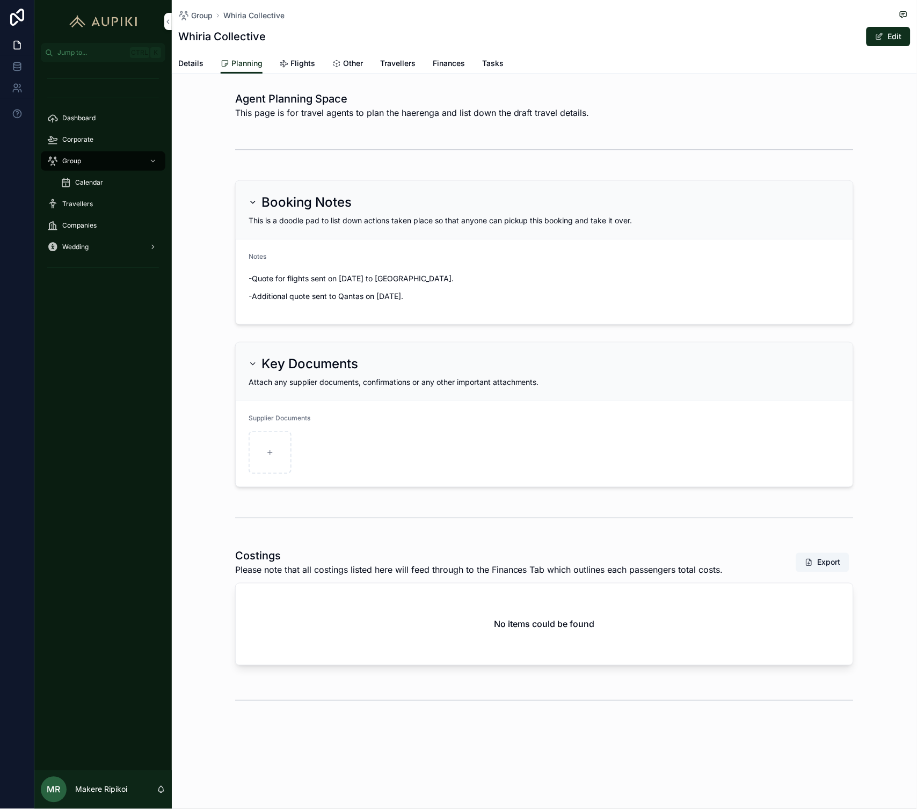
click at [100, 163] on div "Group" at bounding box center [103, 160] width 112 height 17
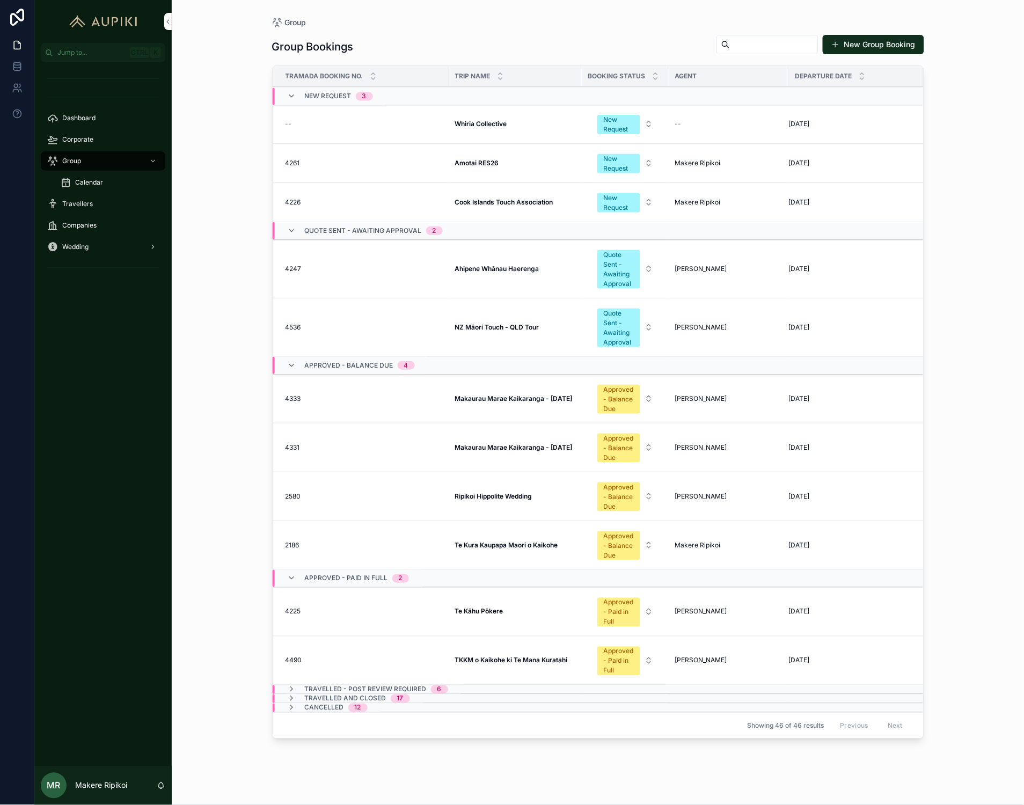
click at [510, 656] on td "TKKM o Kaikohe ki Te Mana Kuratahi TKKM o Kaikohe ki Te Mana Kuratahi" at bounding box center [515, 661] width 133 height 49
click at [511, 661] on strong "TKKM o Kaikohe ki Te Mana Kuratahi" at bounding box center [511, 660] width 113 height 8
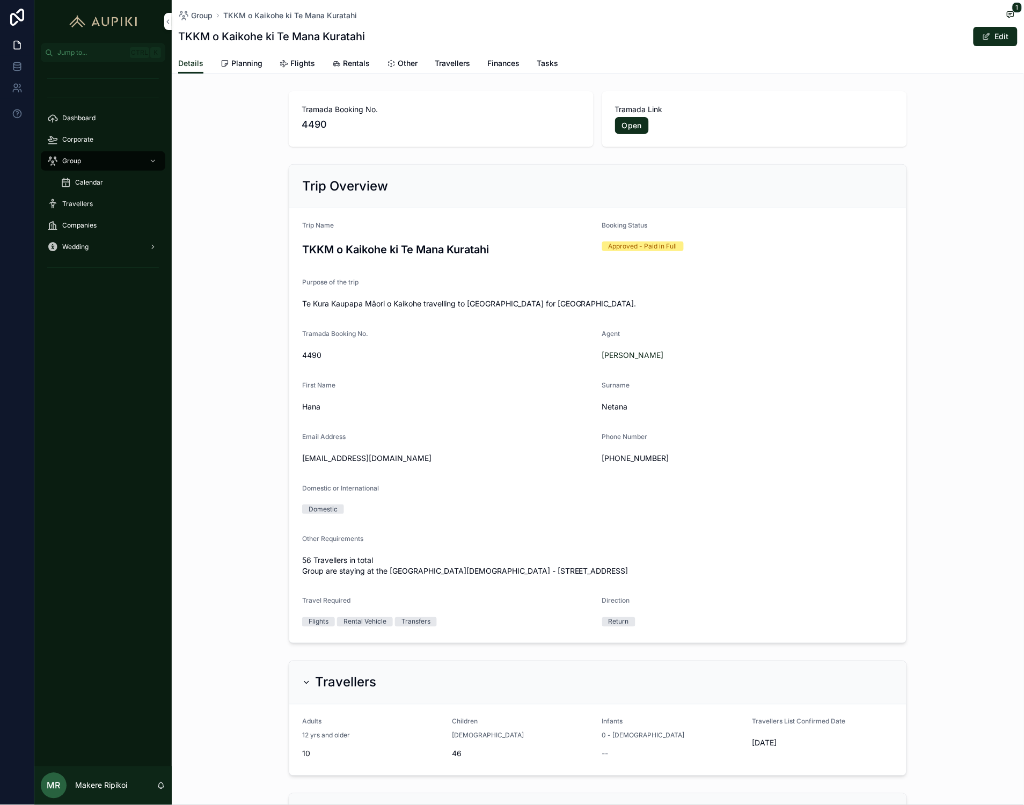
click at [254, 57] on link "Planning" at bounding box center [242, 64] width 42 height 21
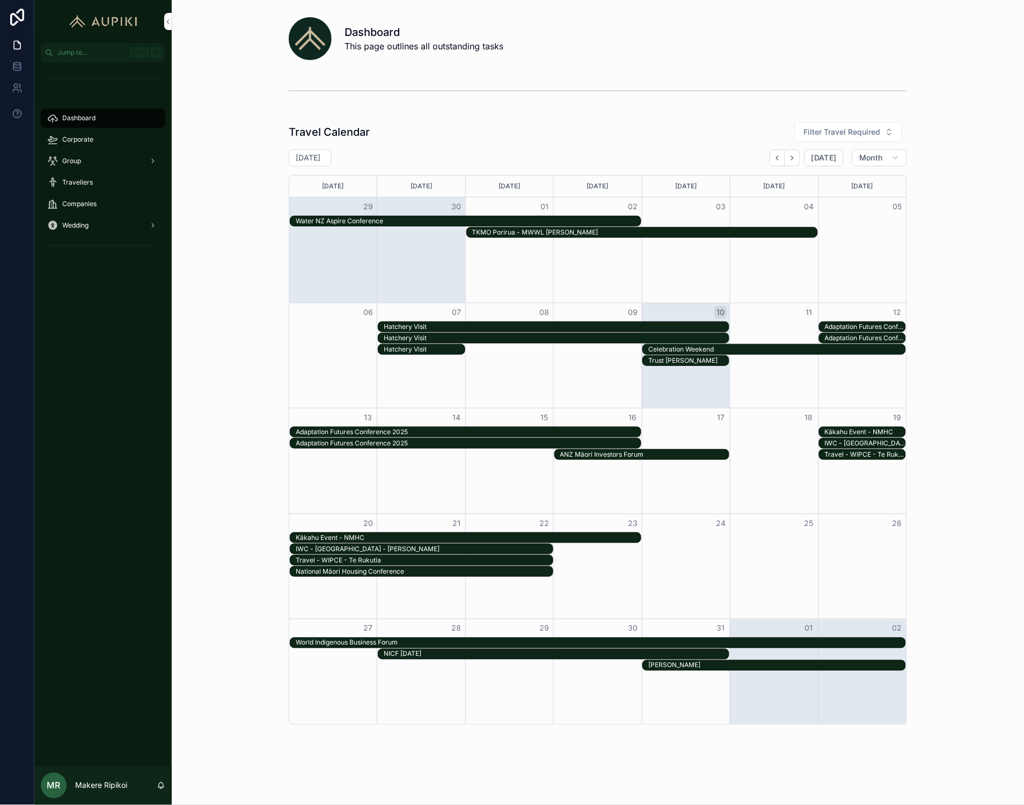
click at [245, 484] on div "Travel Calendar Filter Travel Required October 2025 Today Month Monday Tuesday …" at bounding box center [597, 423] width 835 height 612
click at [78, 137] on span "Corporate" at bounding box center [77, 139] width 31 height 9
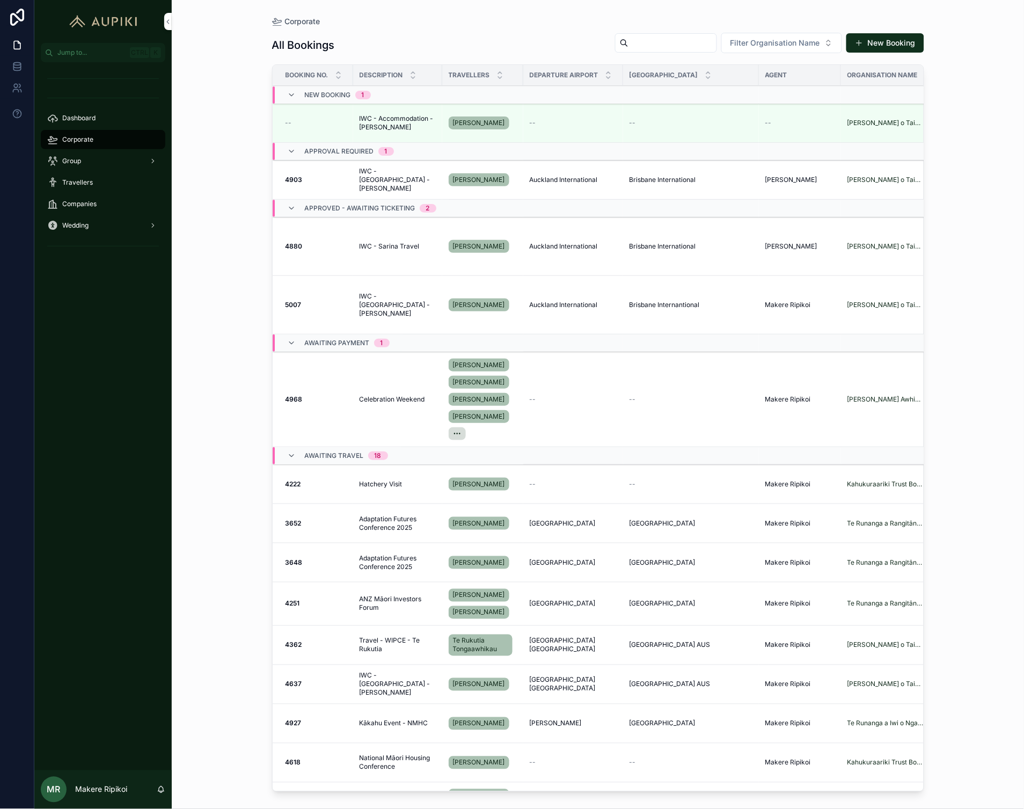
click at [87, 415] on div "Dashboard Corporate Group Travellers Companies Wedding" at bounding box center [102, 416] width 137 height 708
click at [83, 162] on div "Group" at bounding box center [103, 160] width 112 height 17
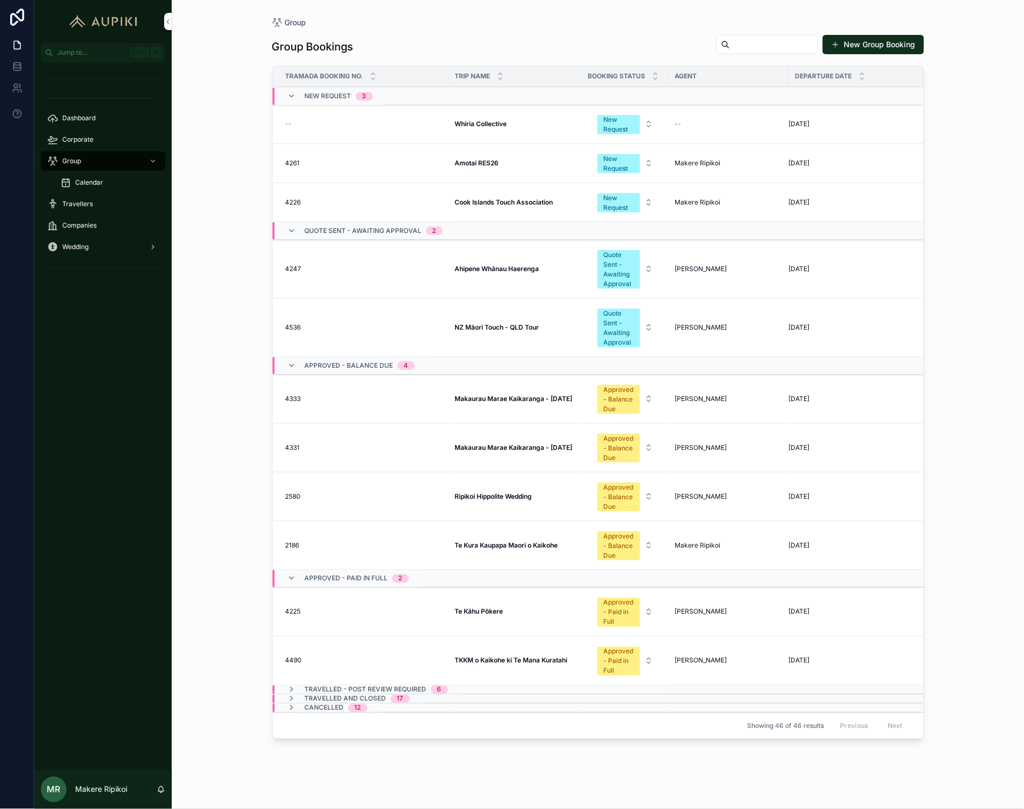
click at [417, 268] on div "4247 4247" at bounding box center [364, 269] width 157 height 9
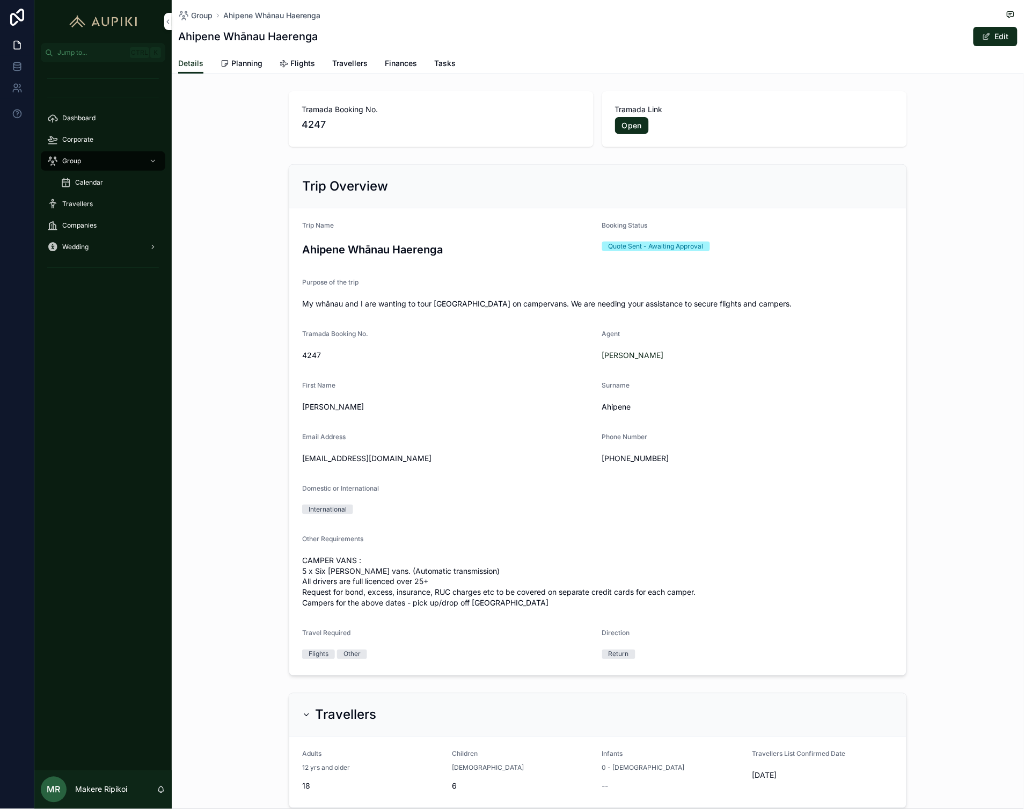
click at [299, 54] on link "Flights" at bounding box center [297, 64] width 35 height 21
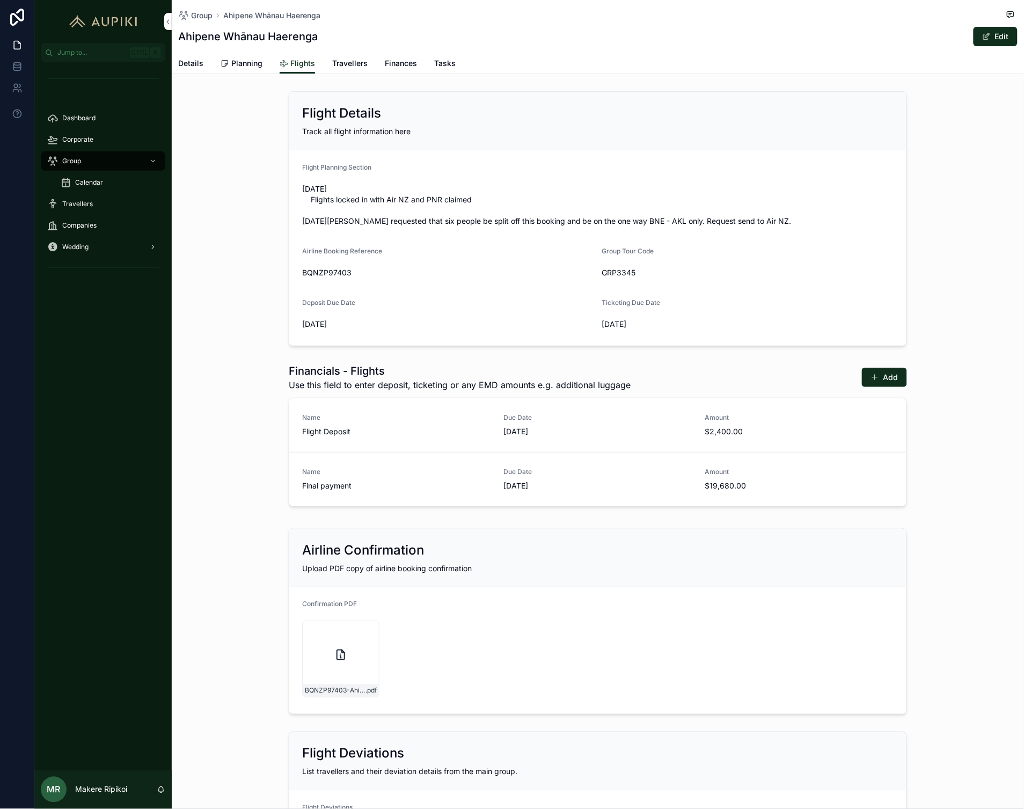
click at [240, 61] on span "Planning" at bounding box center [246, 63] width 31 height 11
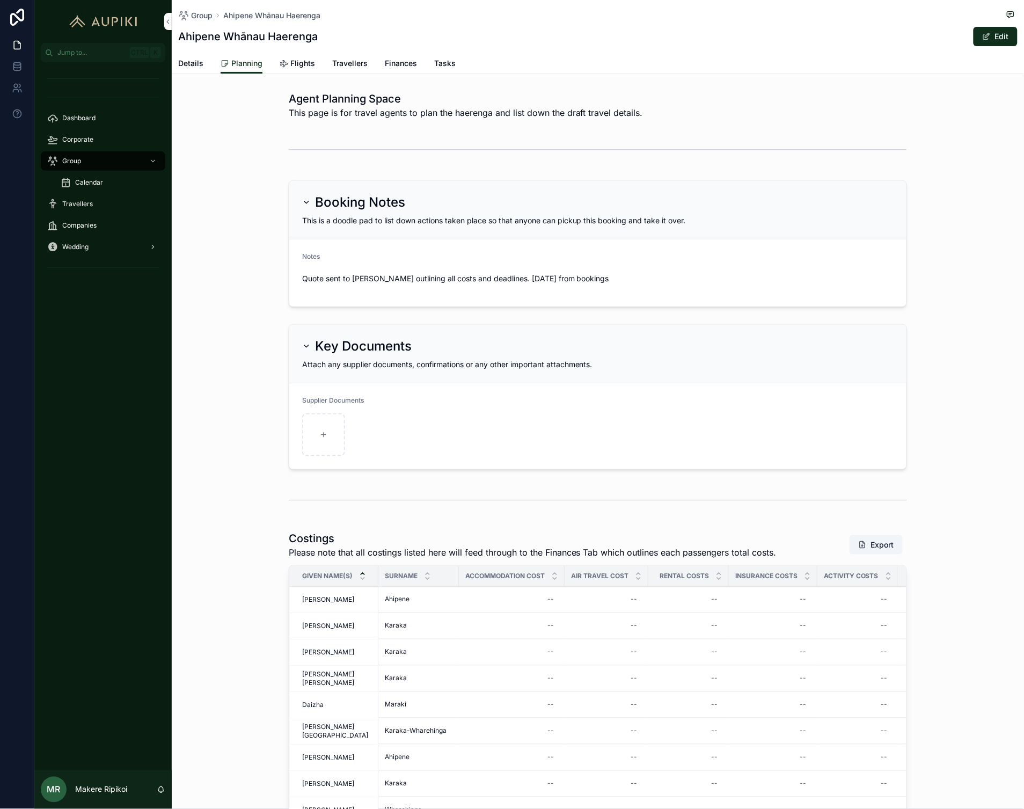
click at [299, 67] on span "Flights" at bounding box center [302, 63] width 25 height 11
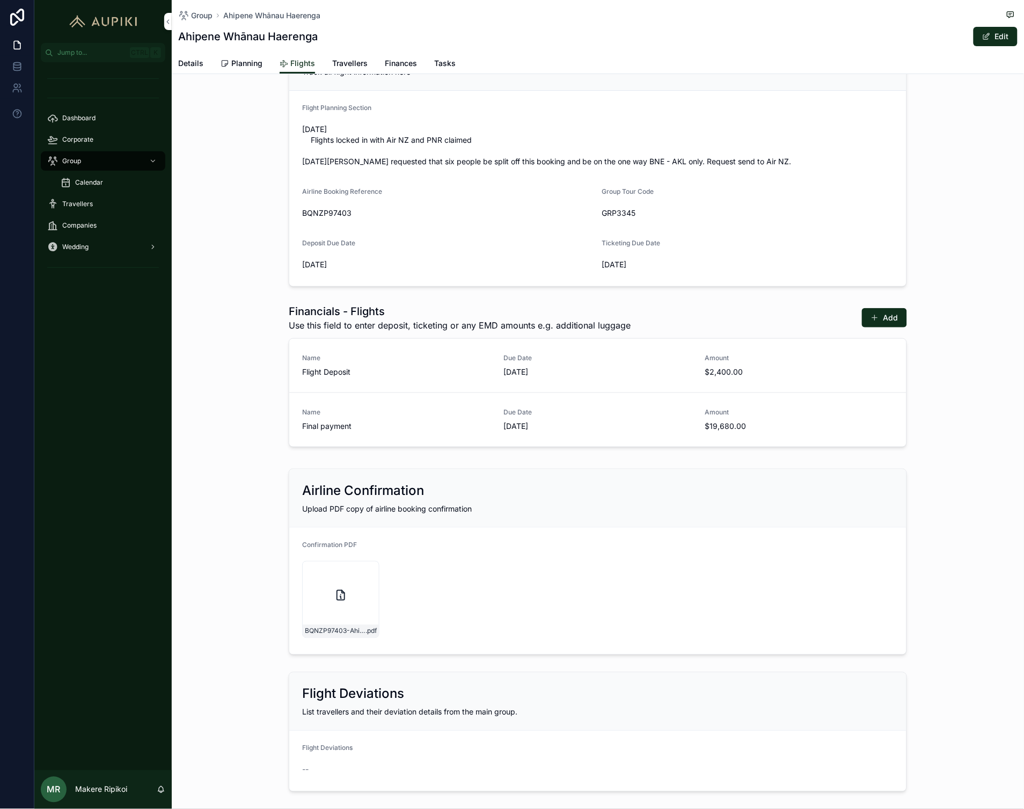
scroll to position [126, 0]
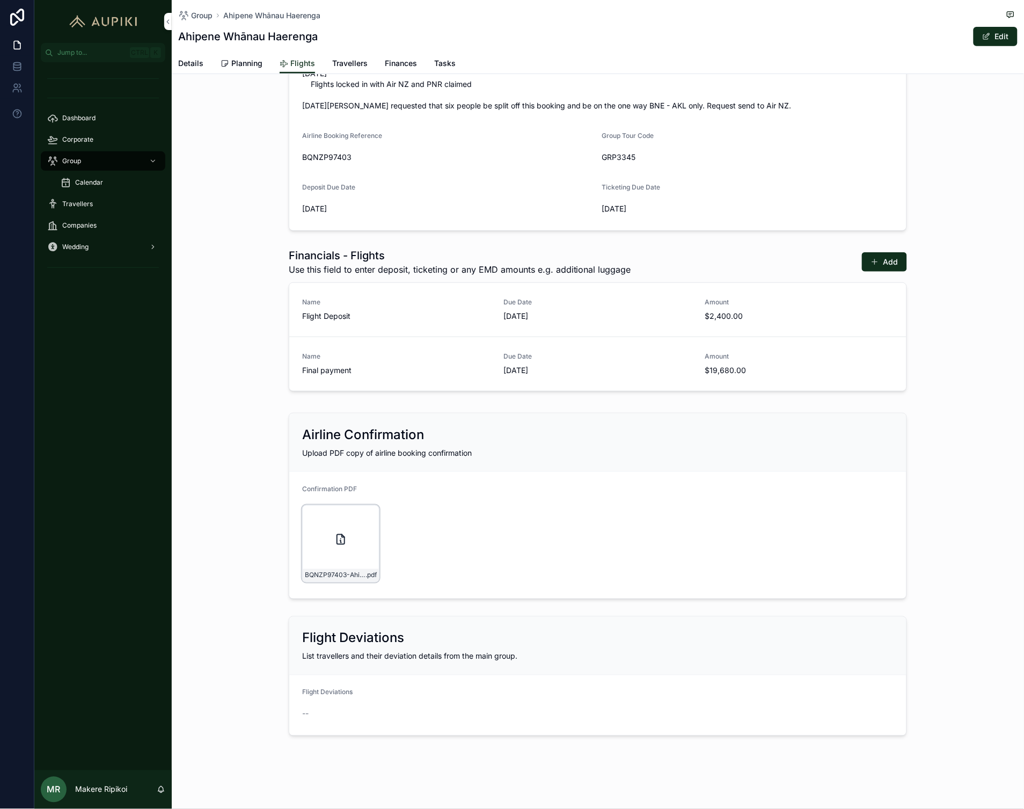
click at [319, 557] on div "BQNZP97403-Ahipene-Whanau-Group-Quote-Request-Tasman-13:04:26-ZUGYHH .pdf" at bounding box center [340, 543] width 77 height 77
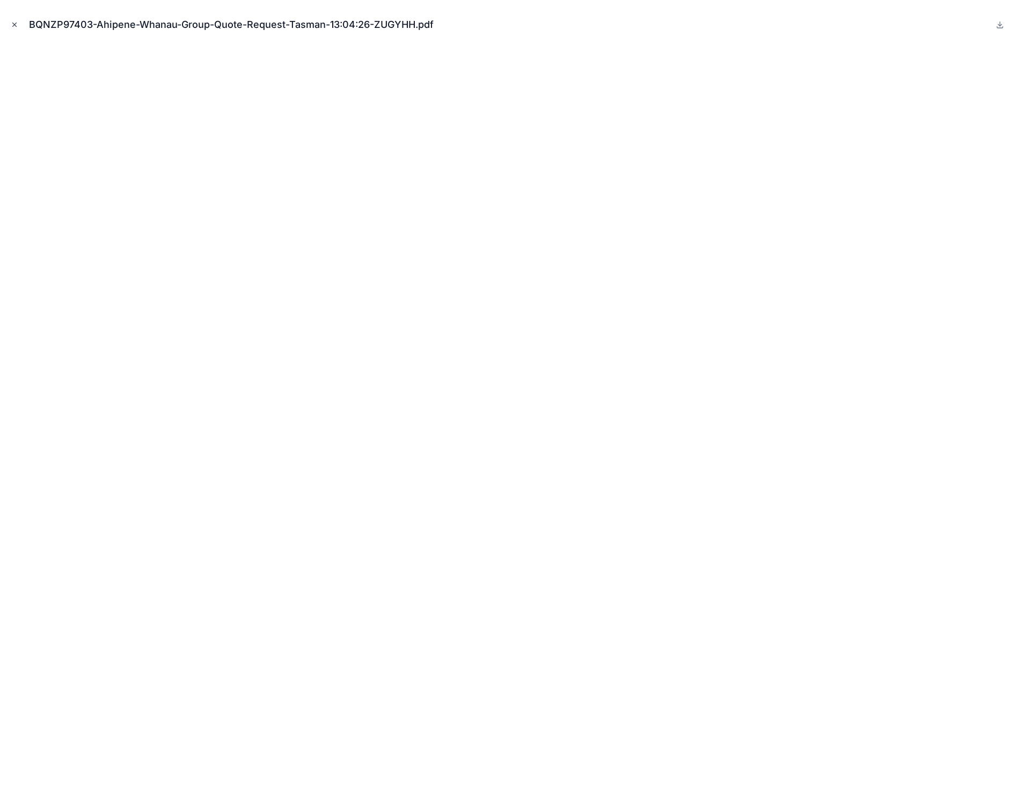
click at [15, 25] on icon "Close modal" at bounding box center [15, 25] width 4 height 4
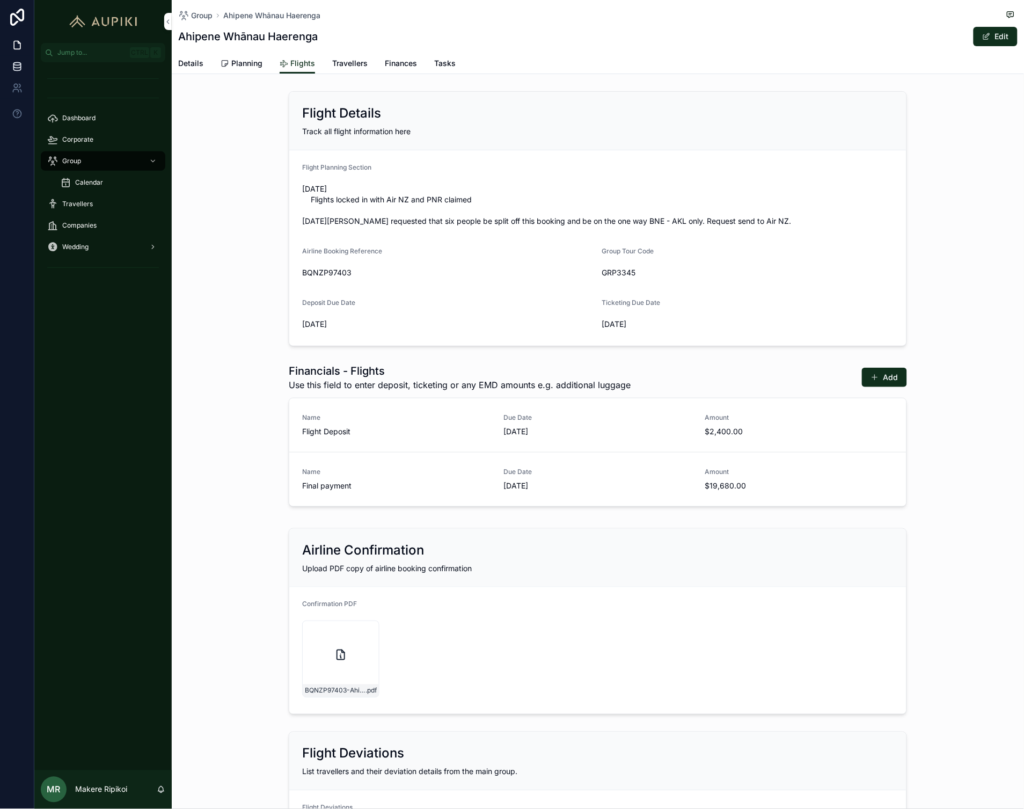
drag, startPoint x: 194, startPoint y: 70, endPoint x: 25, endPoint y: 64, distance: 168.6
click at [194, 70] on link "Details" at bounding box center [190, 64] width 25 height 21
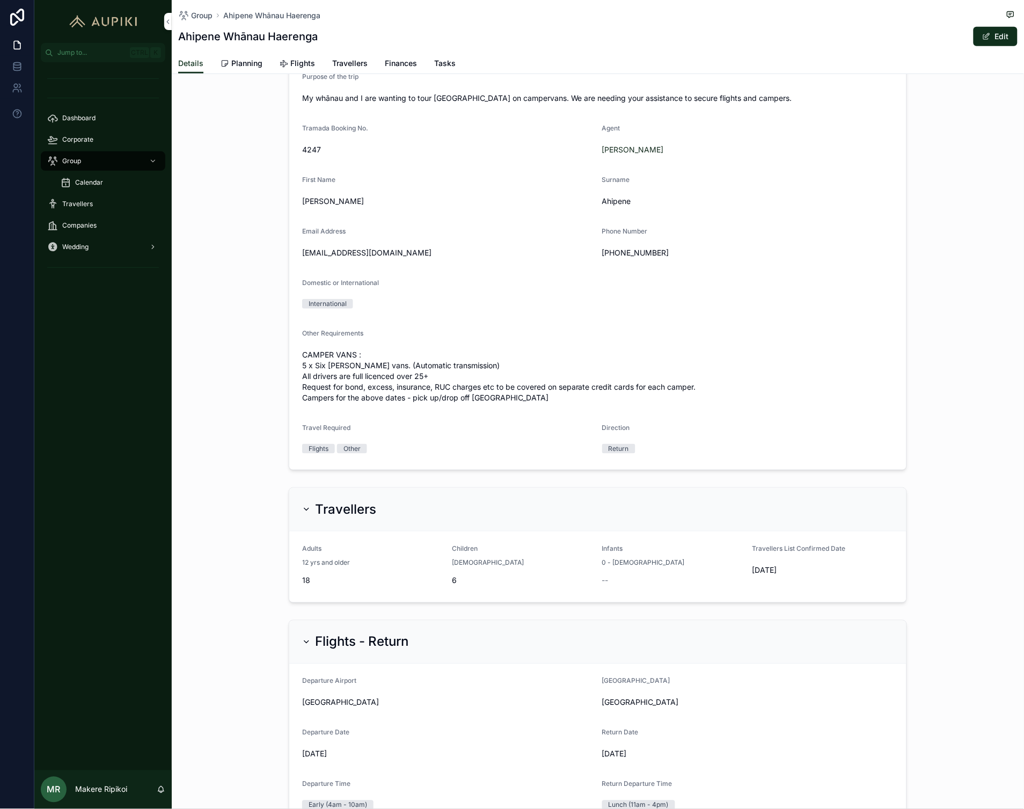
scroll to position [298, 0]
